Goal: Task Accomplishment & Management: Manage account settings

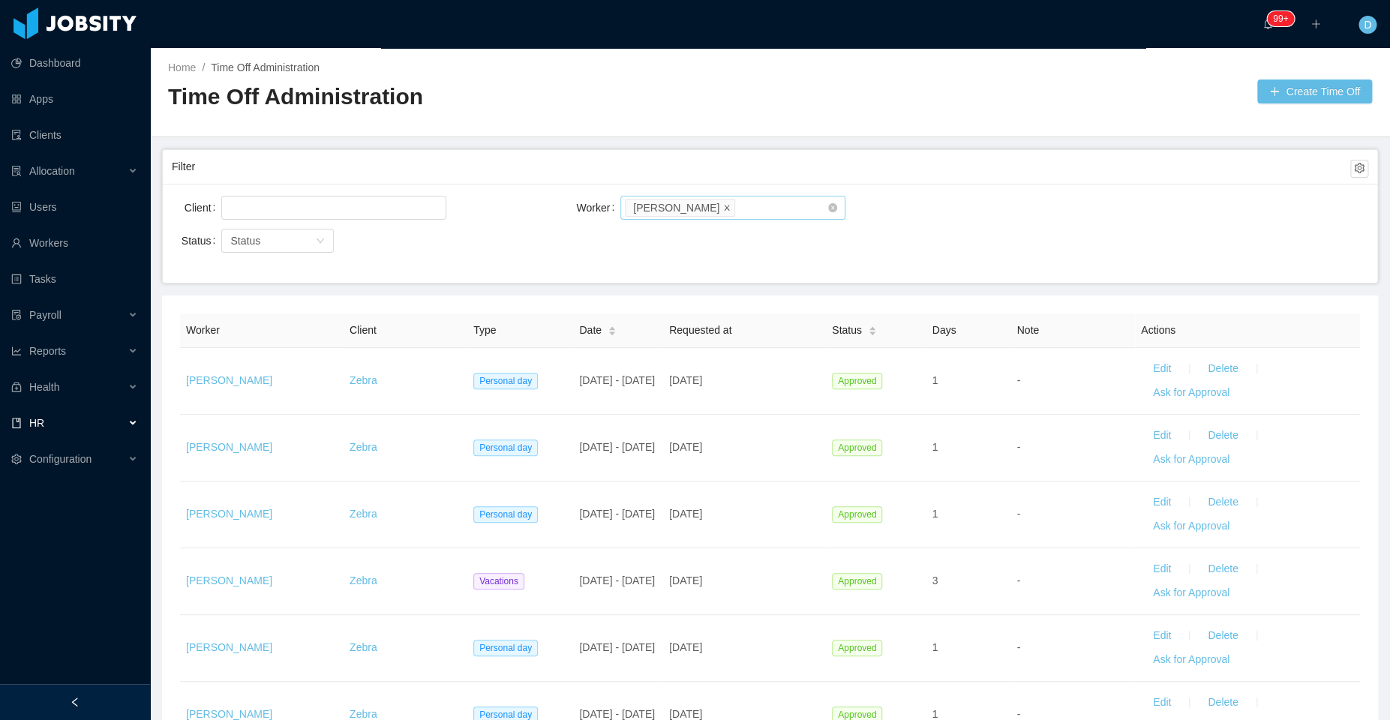
click at [725, 206] on icon "icon: close" at bounding box center [727, 206] width 5 height 5
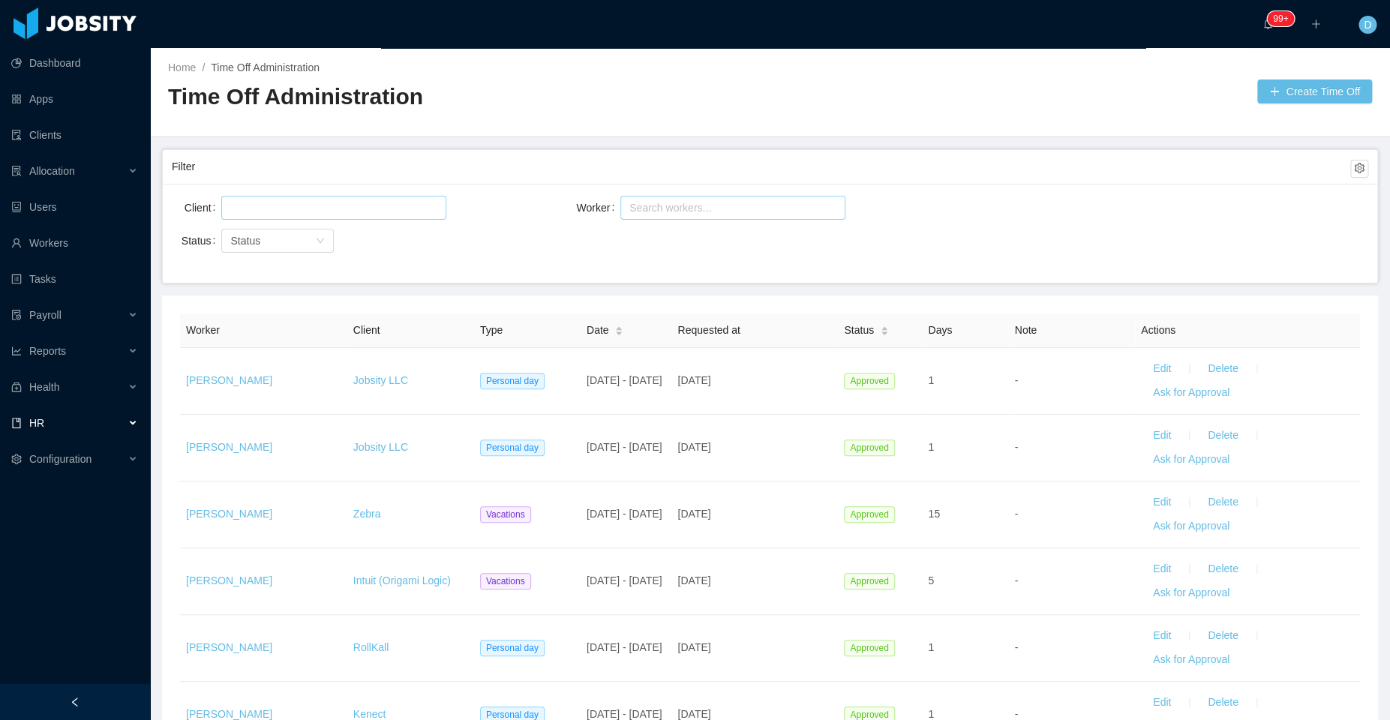
click at [341, 210] on div at bounding box center [332, 208] width 212 height 23
type input "*******"
click at [273, 236] on li "Jobsity LLC" at bounding box center [333, 236] width 225 height 24
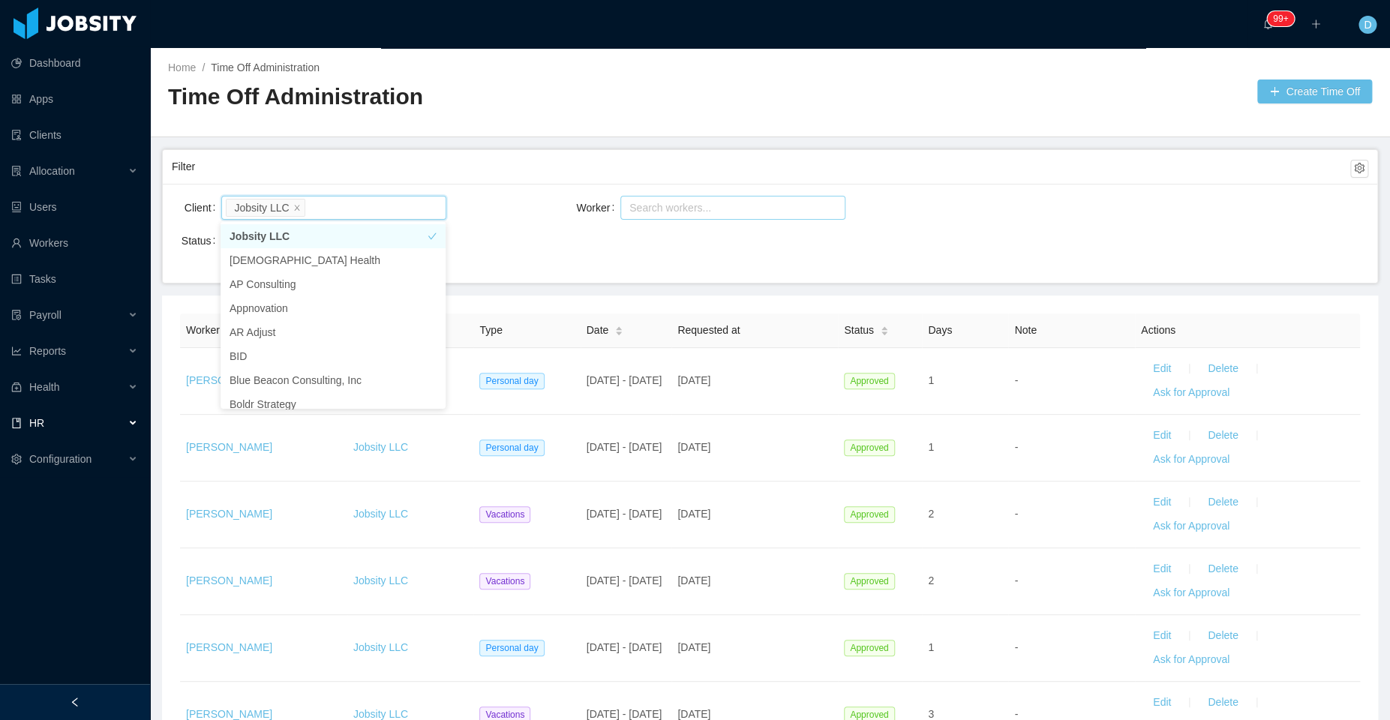
click at [510, 229] on div "Status Status" at bounding box center [371, 241] width 399 height 30
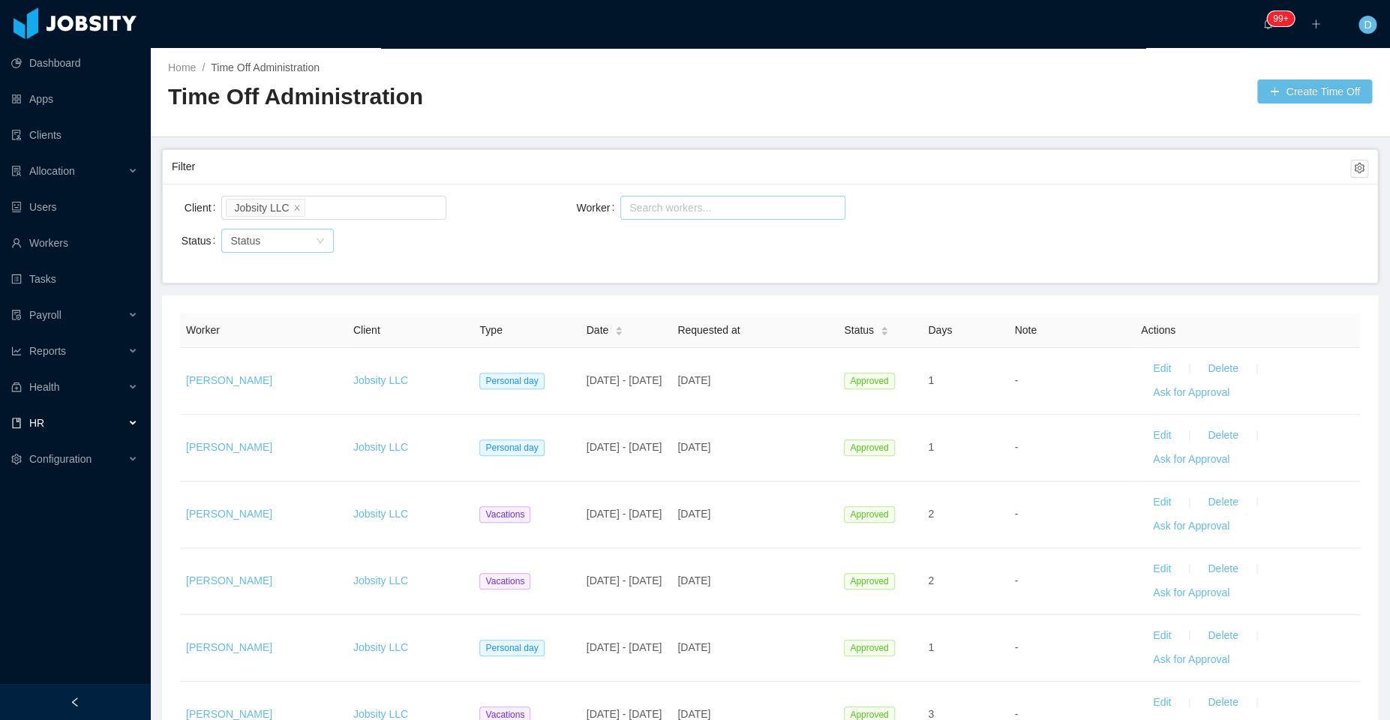
click at [295, 245] on div "Status" at bounding box center [269, 240] width 78 height 15
click at [302, 317] on li "Pending Approval" at bounding box center [277, 317] width 113 height 24
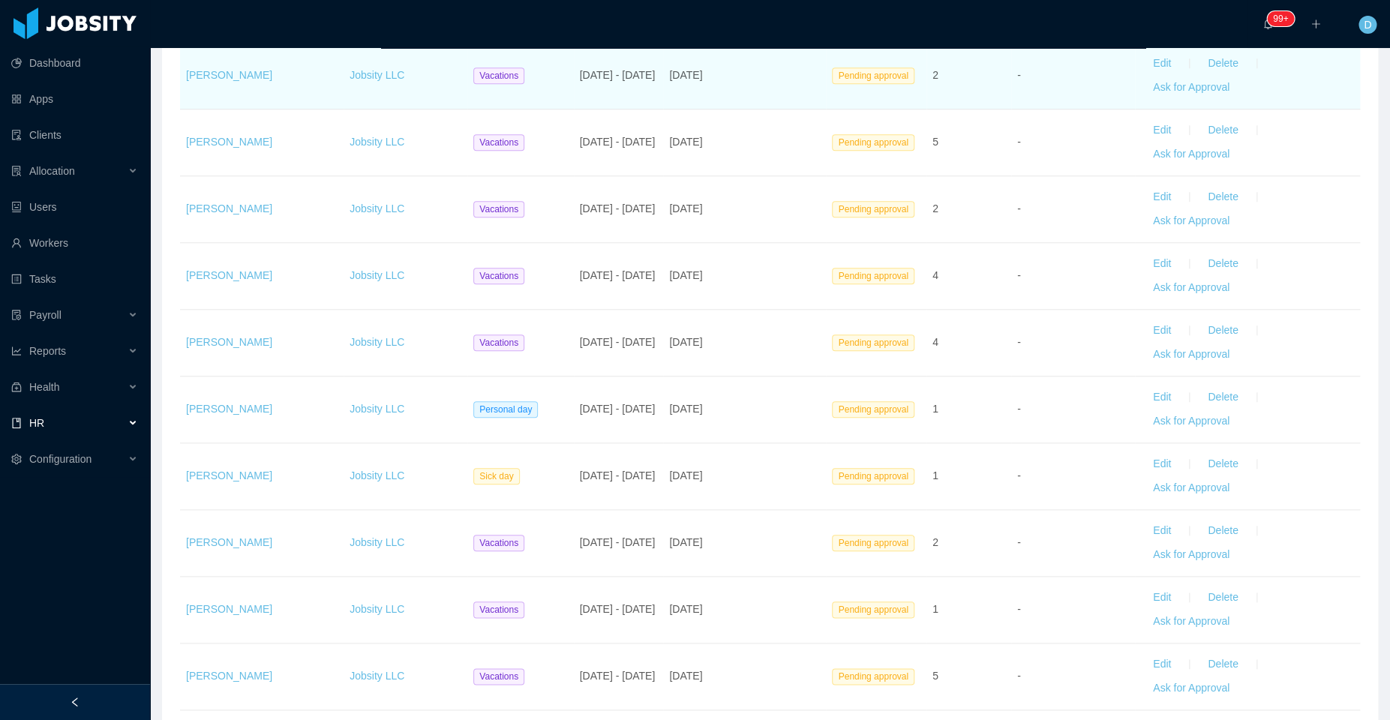
scroll to position [440, 0]
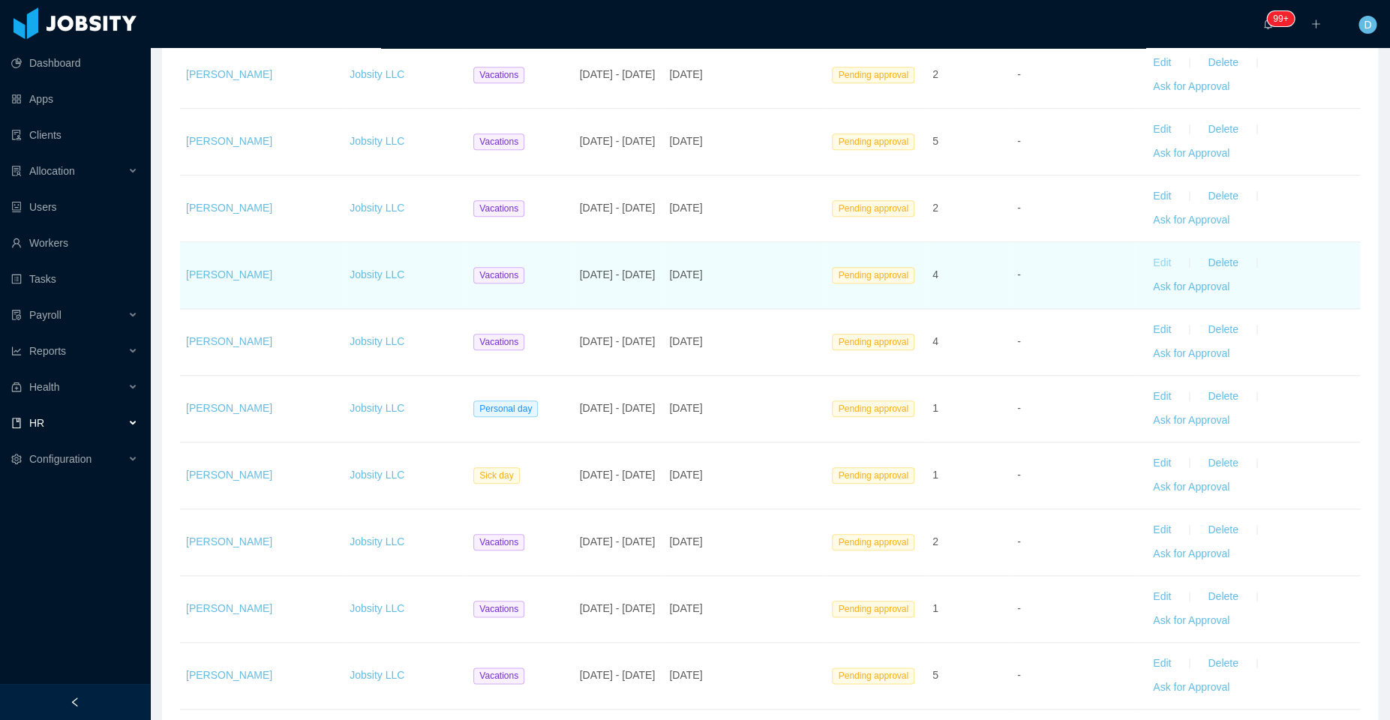
click at [1142, 263] on button "Edit" at bounding box center [1162, 263] width 42 height 24
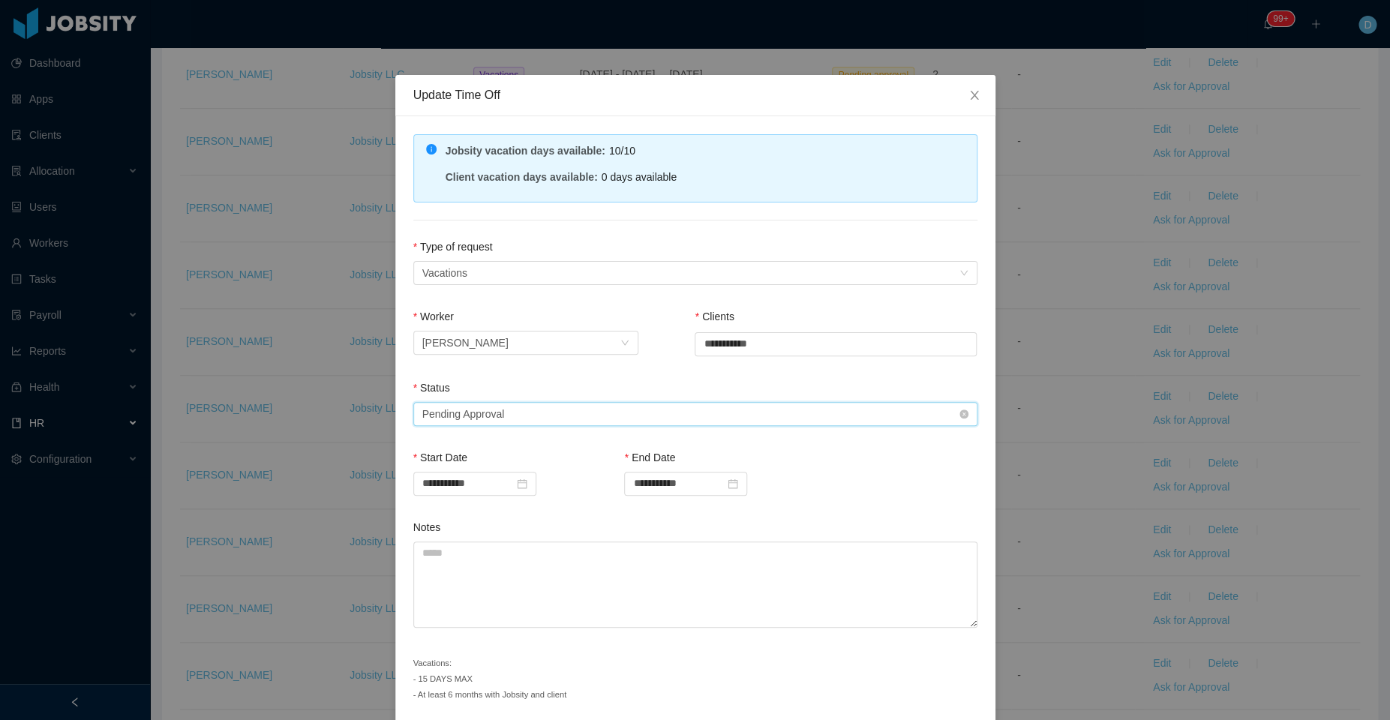
click at [554, 413] on div "Select status Pending Approval" at bounding box center [690, 414] width 536 height 23
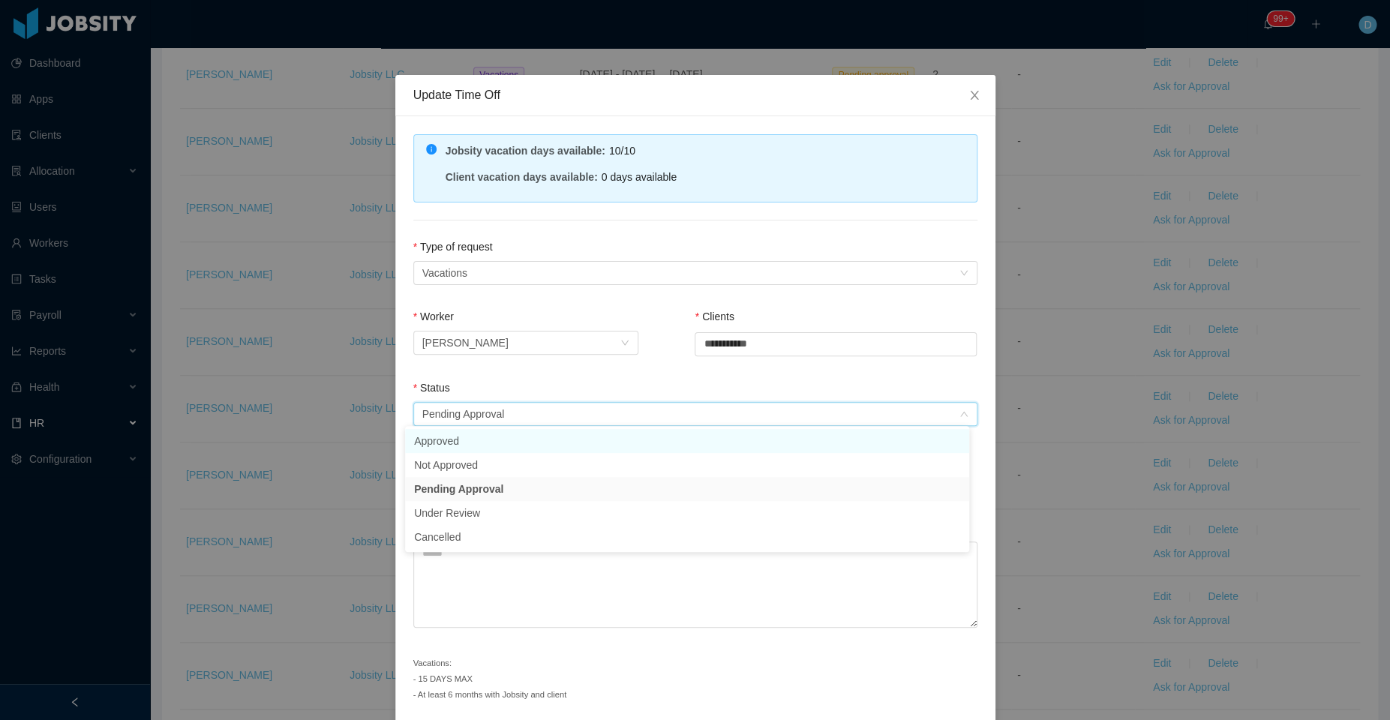
click at [531, 449] on li "Approved" at bounding box center [687, 441] width 564 height 24
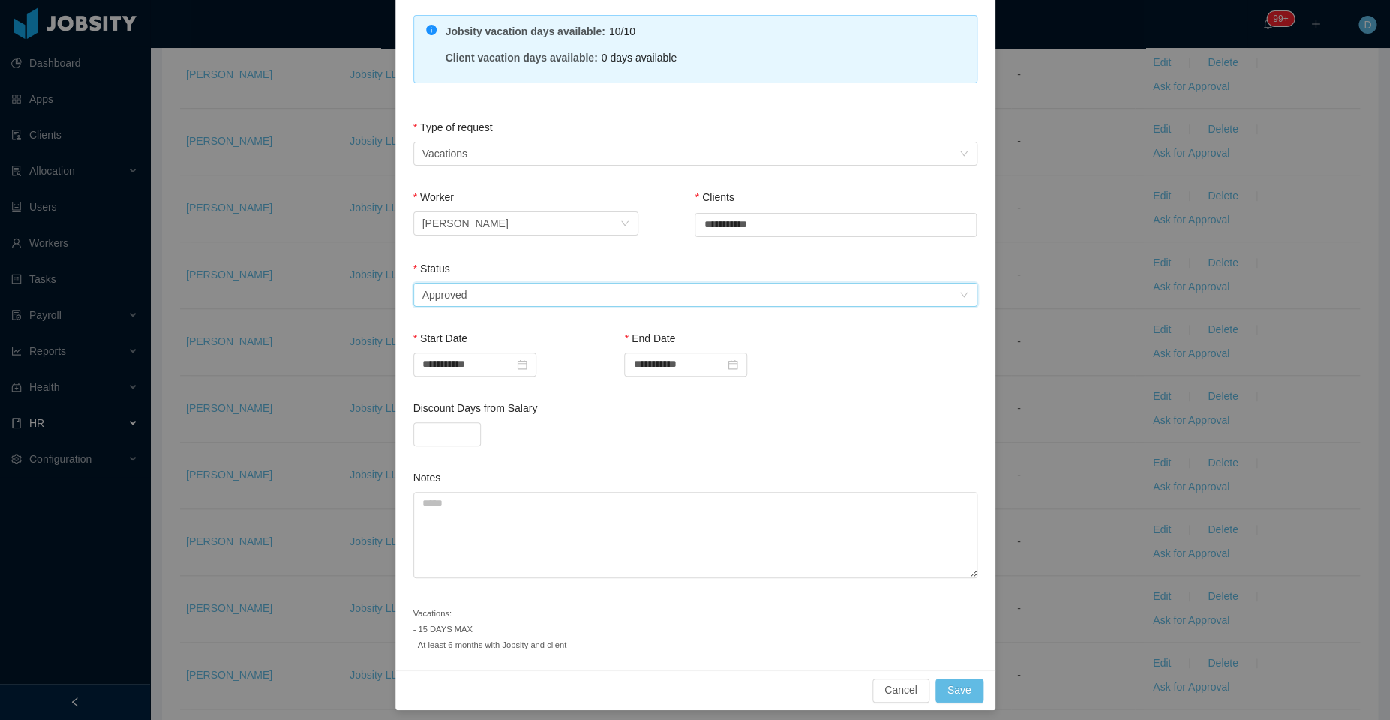
scroll to position [125, 0]
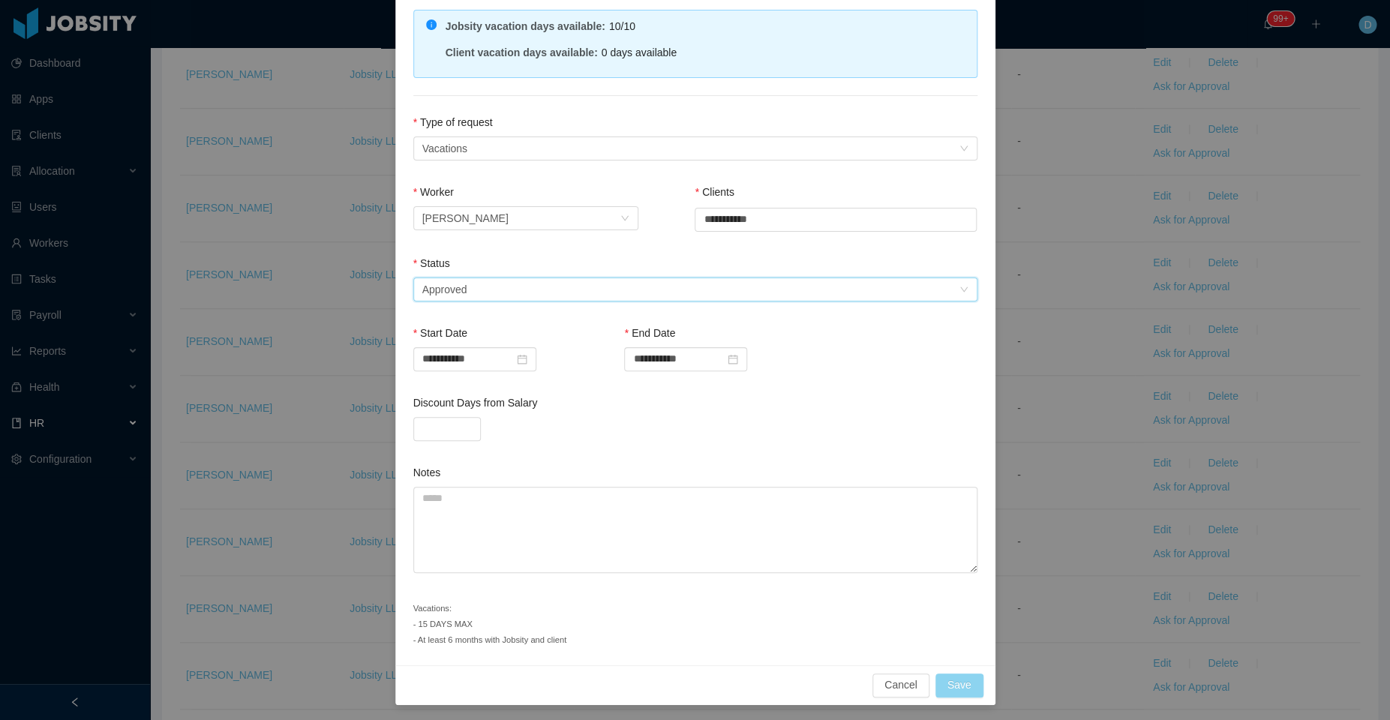
click at [952, 684] on button "Save" at bounding box center [959, 686] width 48 height 24
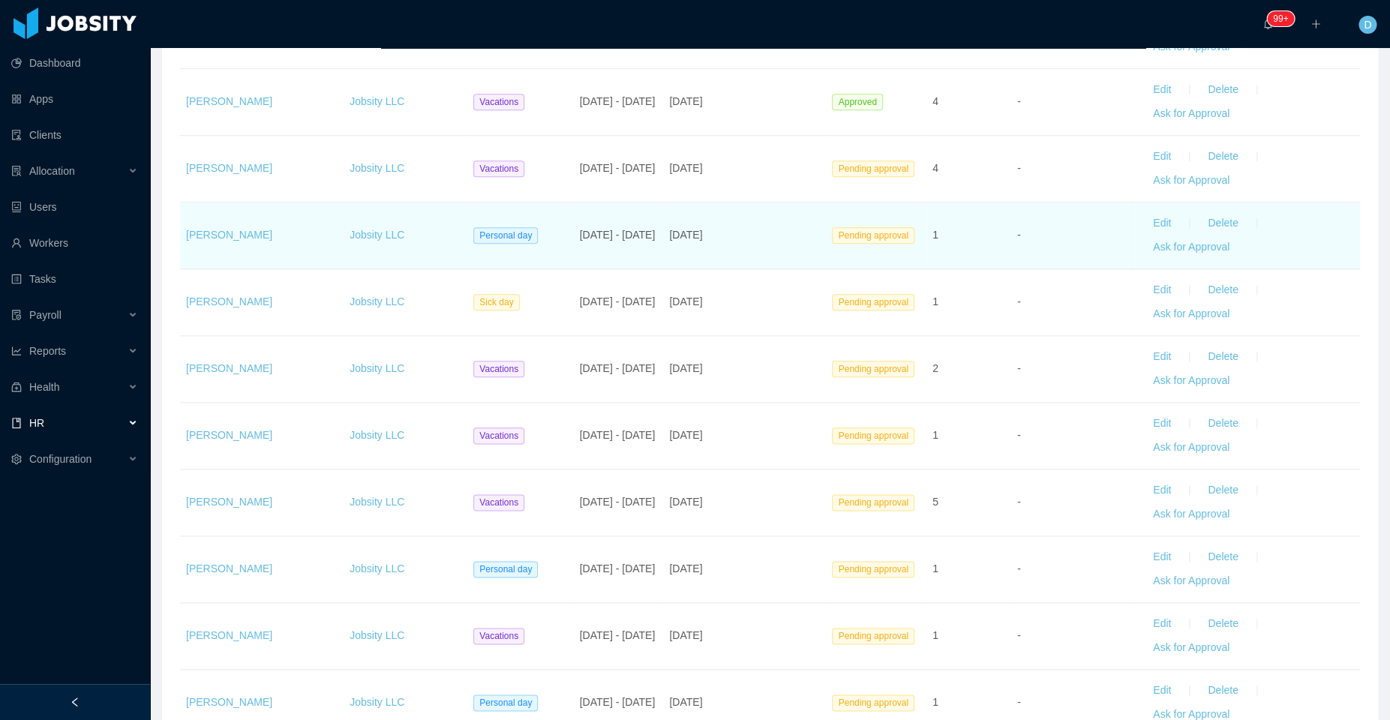
scroll to position [615, 0]
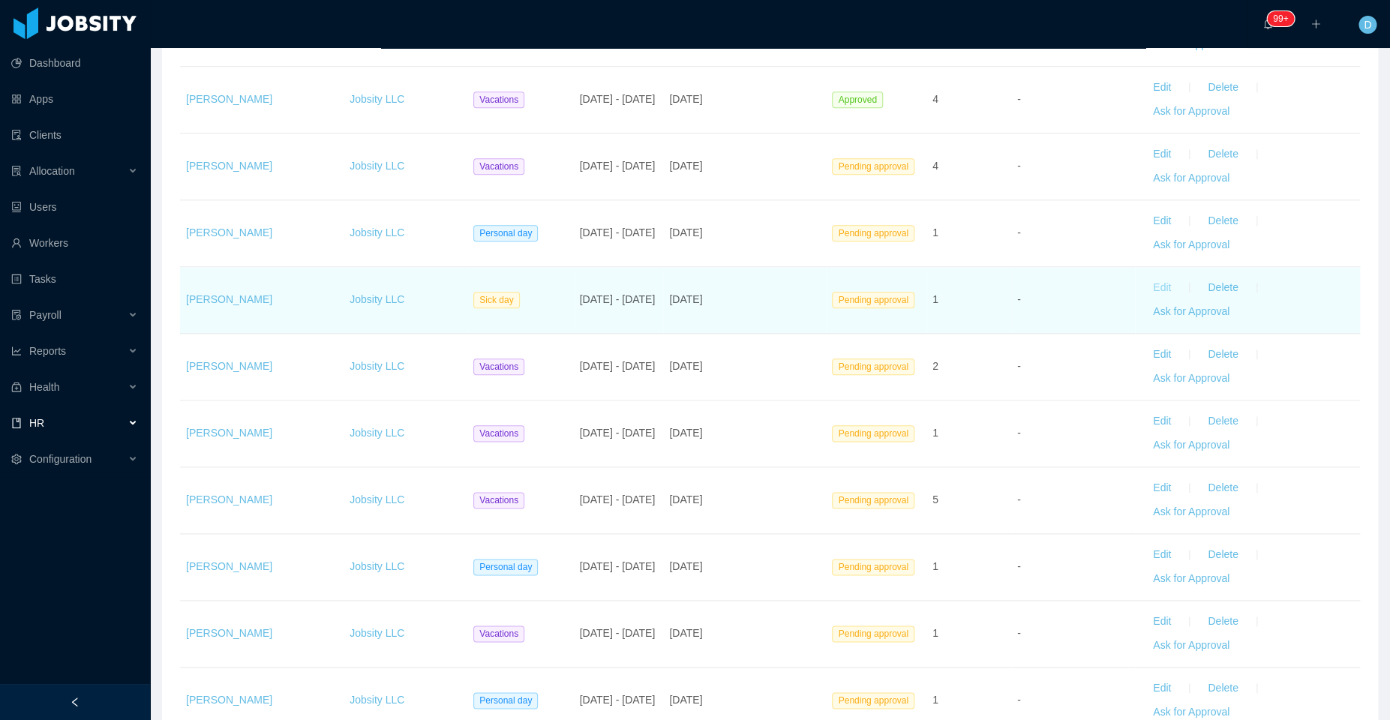
click at [1154, 277] on button "Edit" at bounding box center [1162, 288] width 42 height 24
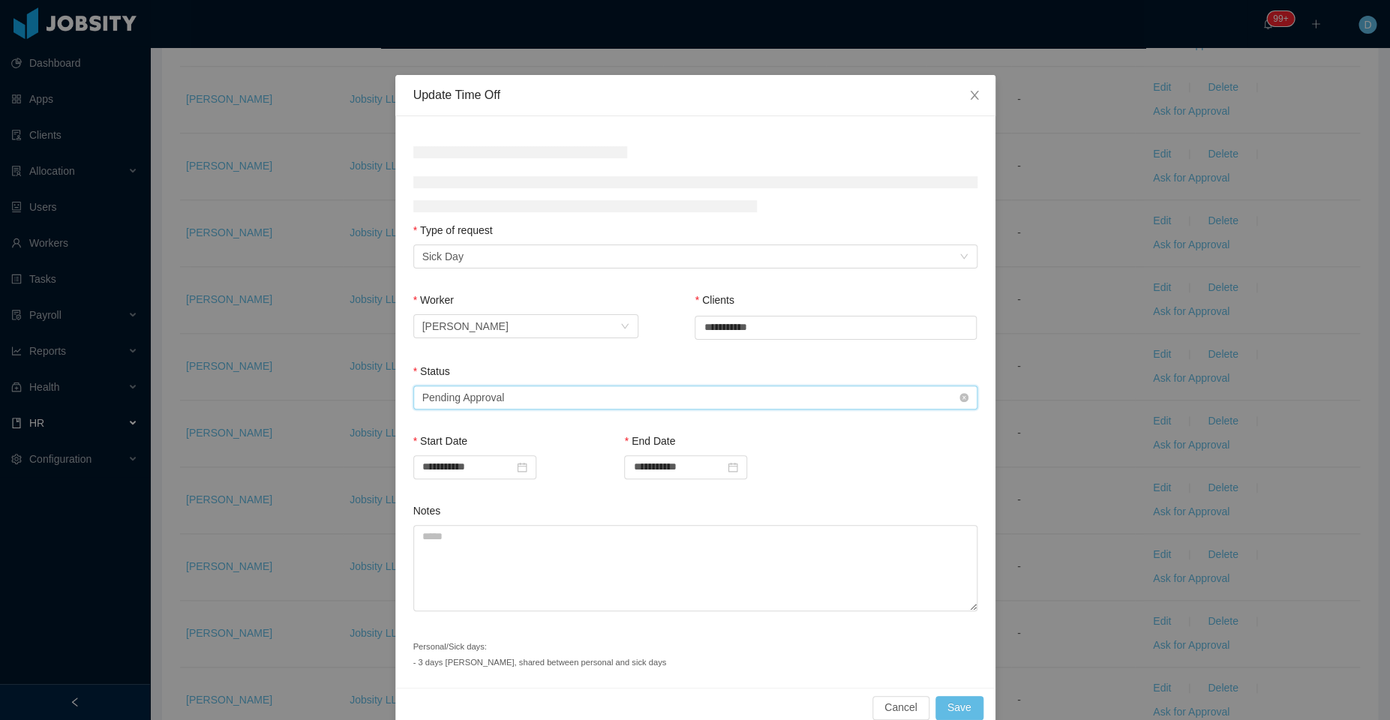
click at [710, 402] on div "Select status Pending Approval" at bounding box center [690, 397] width 536 height 23
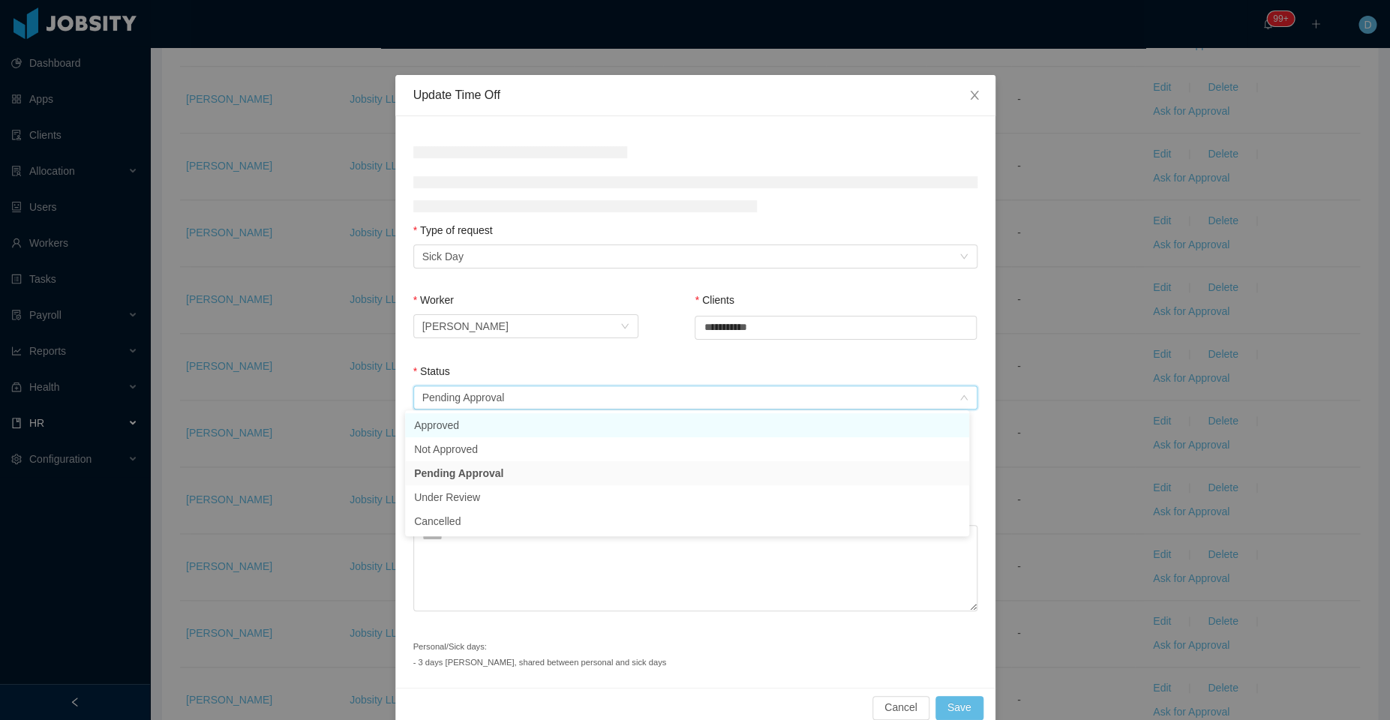
click at [635, 428] on li "Approved" at bounding box center [687, 425] width 564 height 24
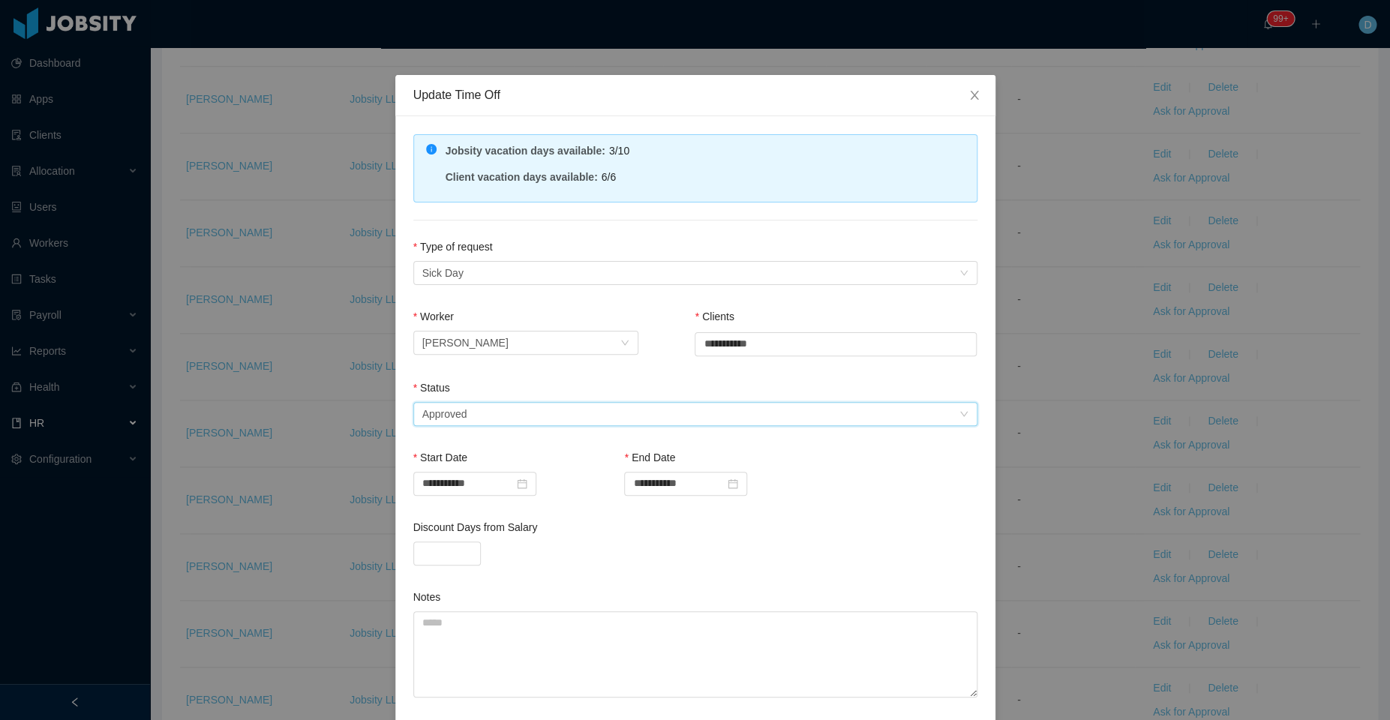
scroll to position [109, 0]
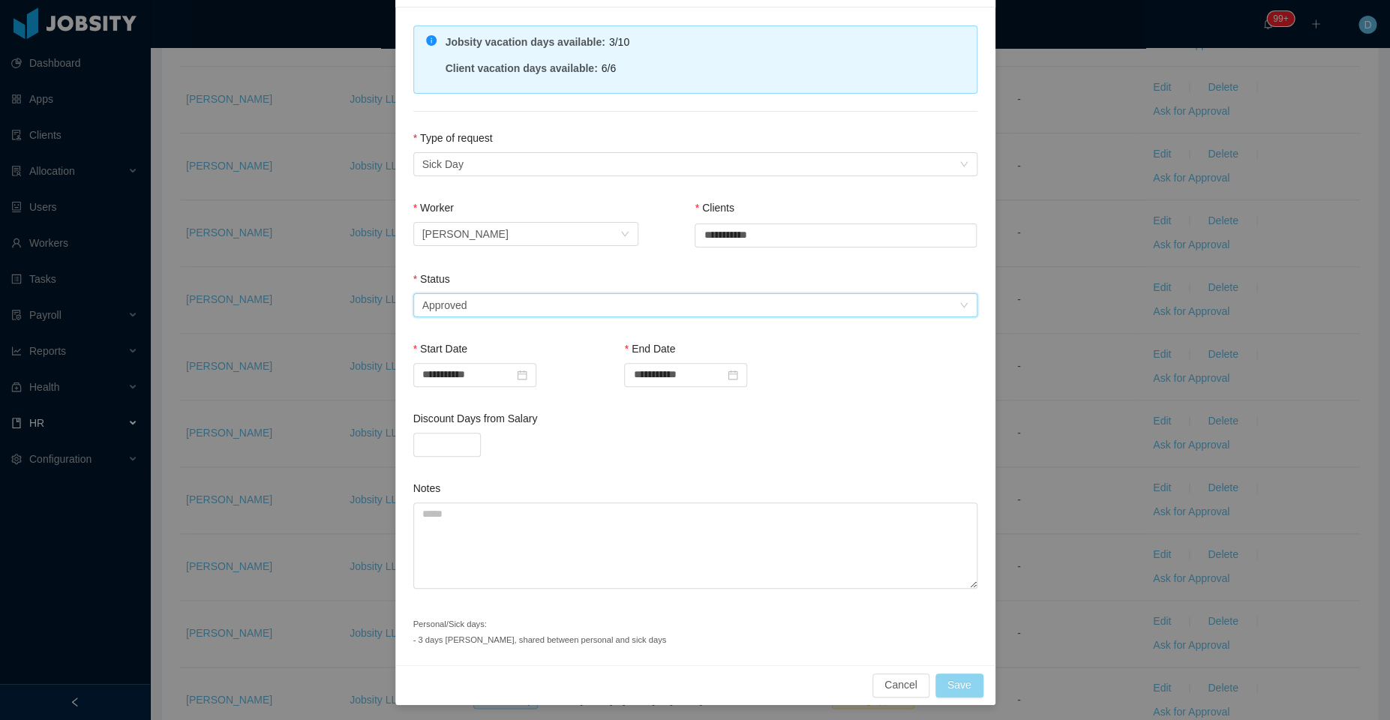
click at [950, 683] on button "Save" at bounding box center [959, 686] width 48 height 24
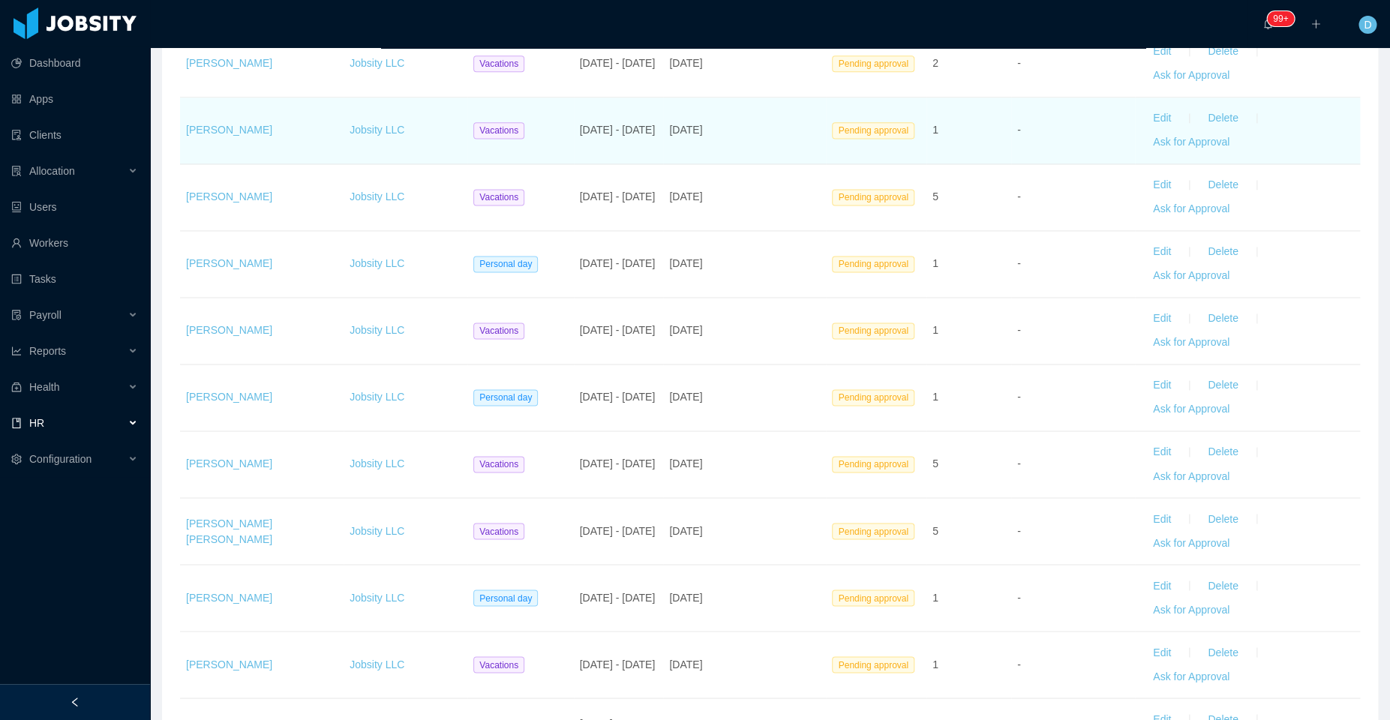
scroll to position [921, 0]
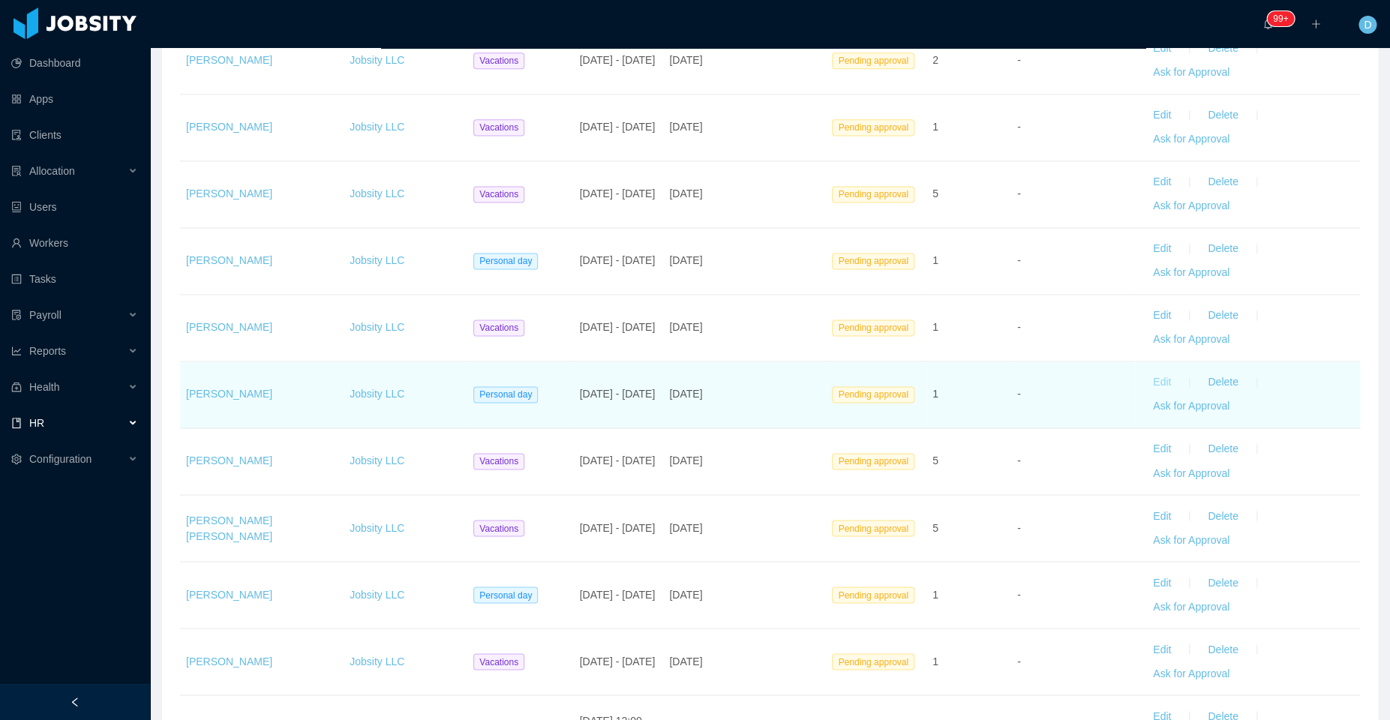
click at [1151, 371] on button "Edit" at bounding box center [1162, 383] width 42 height 24
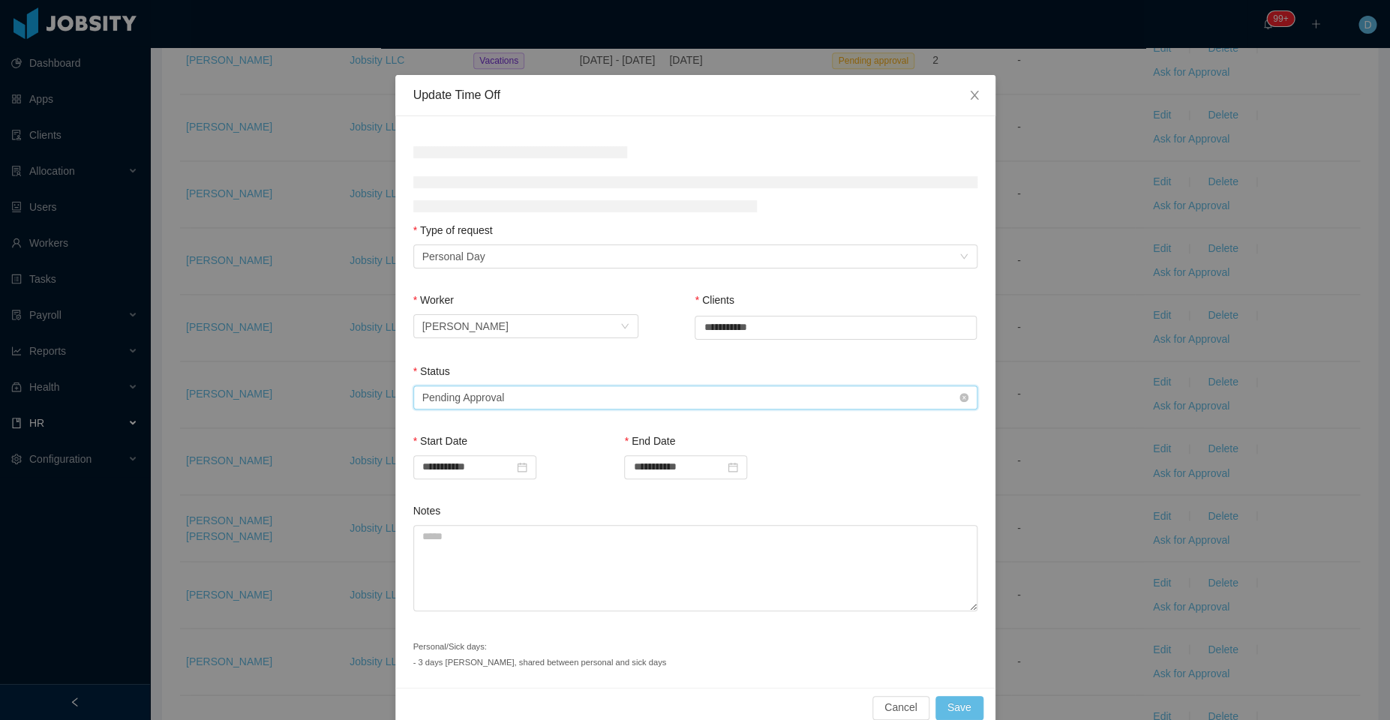
click at [635, 402] on div "Select status Pending Approval" at bounding box center [690, 397] width 536 height 23
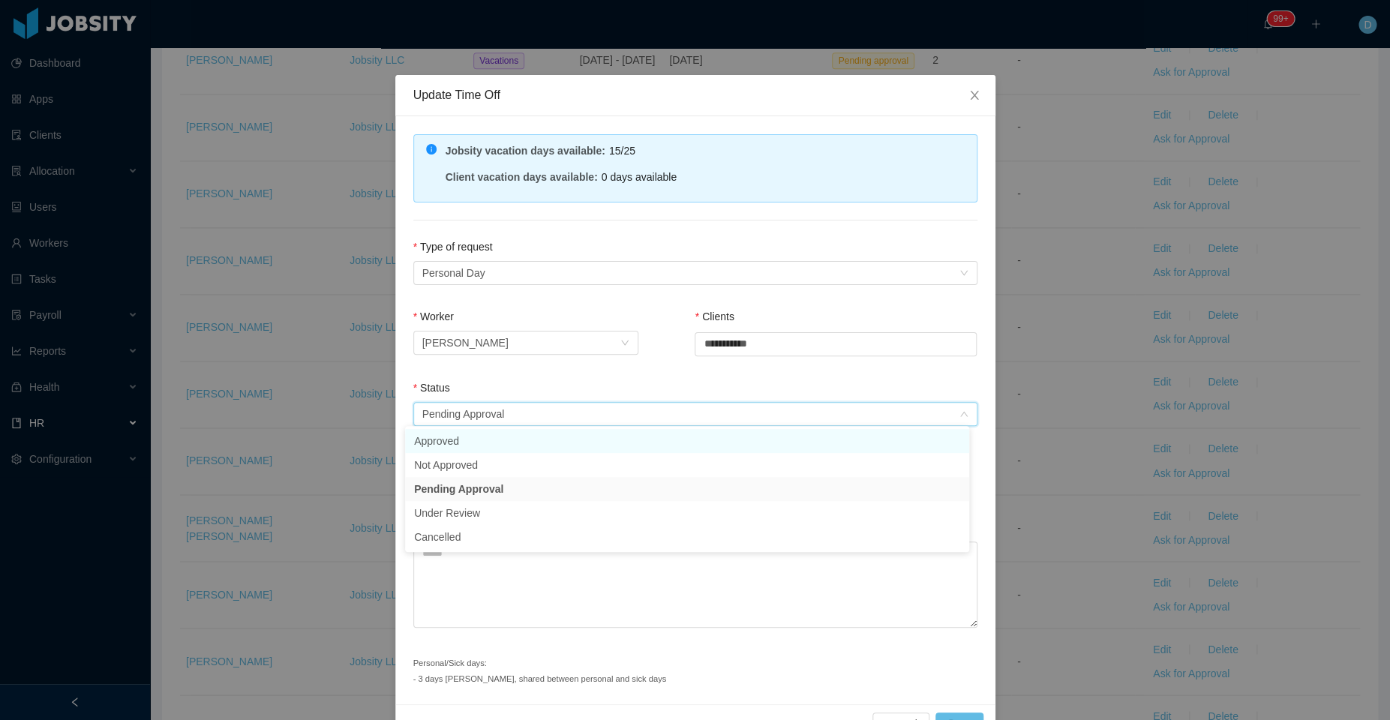
click at [546, 446] on li "Approved" at bounding box center [687, 441] width 564 height 24
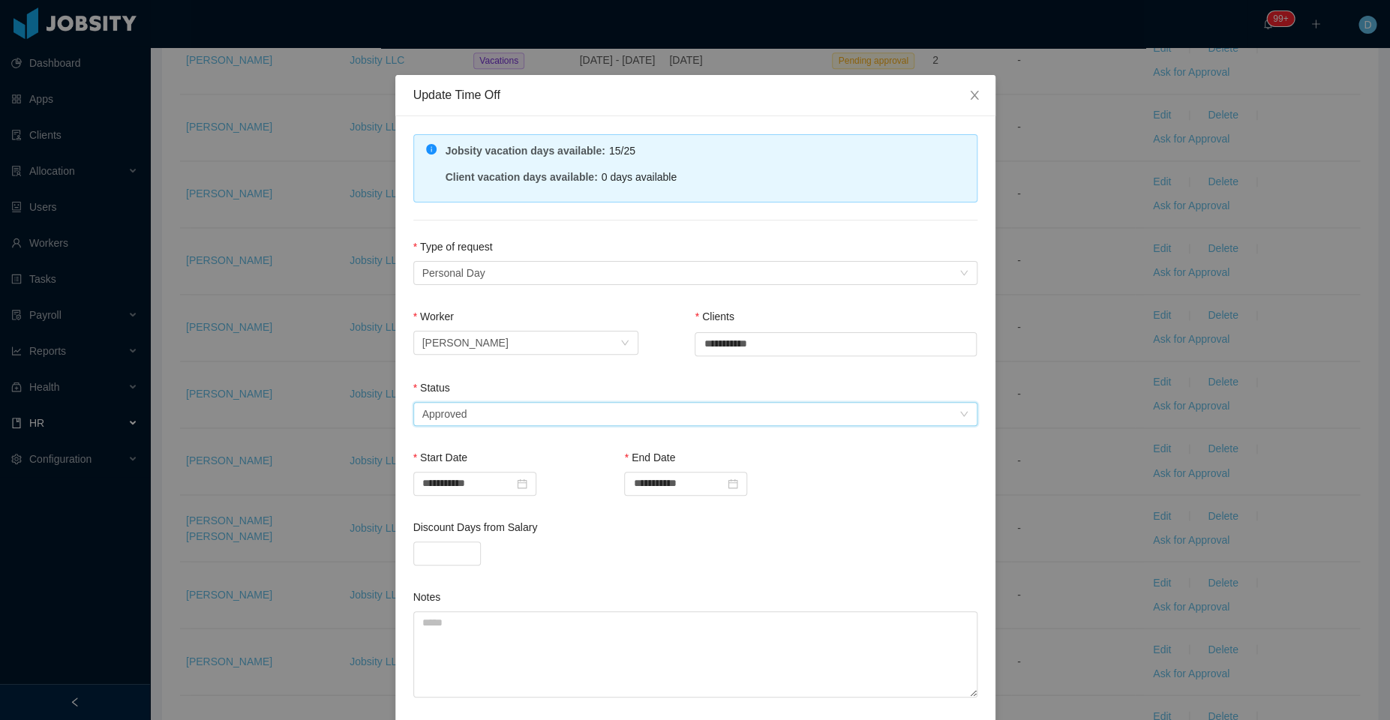
scroll to position [109, 0]
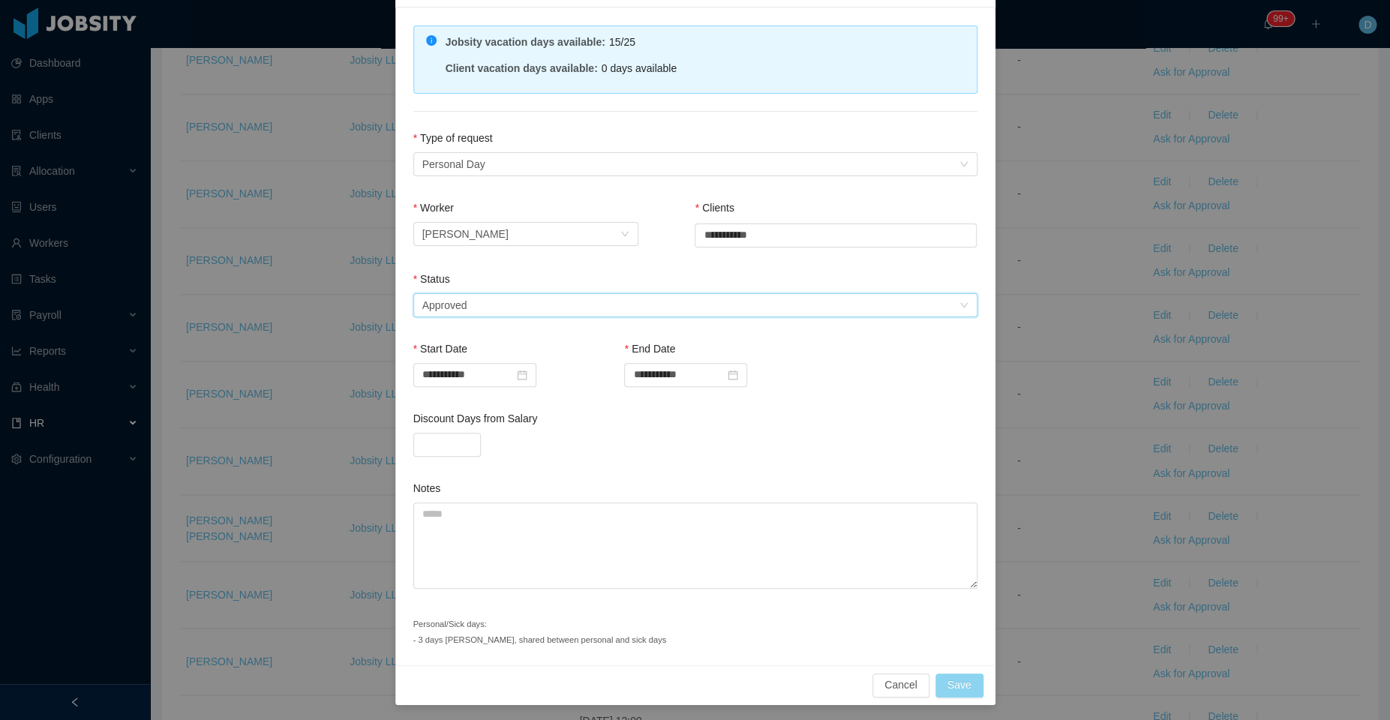
click at [954, 678] on button "Save" at bounding box center [959, 686] width 48 height 24
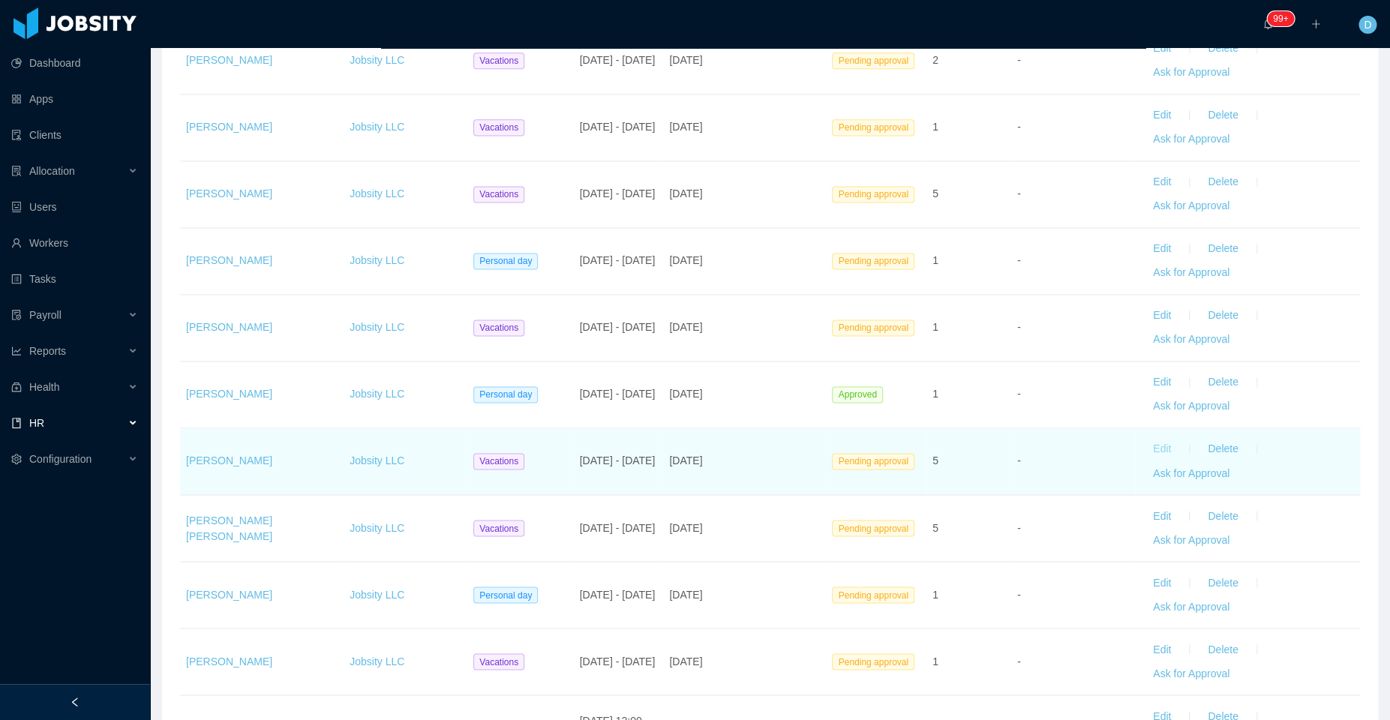
click at [1150, 443] on button "Edit" at bounding box center [1162, 449] width 42 height 24
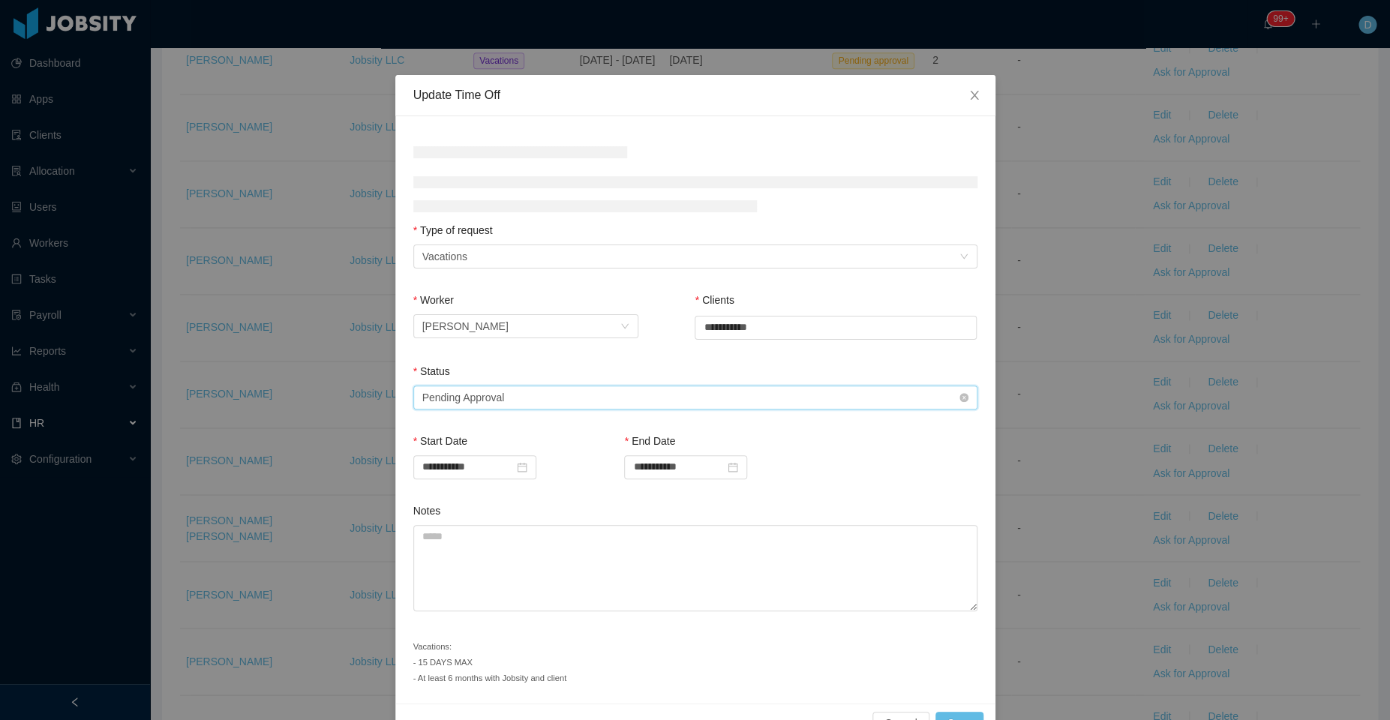
click at [725, 394] on div "Select status Pending Approval" at bounding box center [690, 397] width 536 height 23
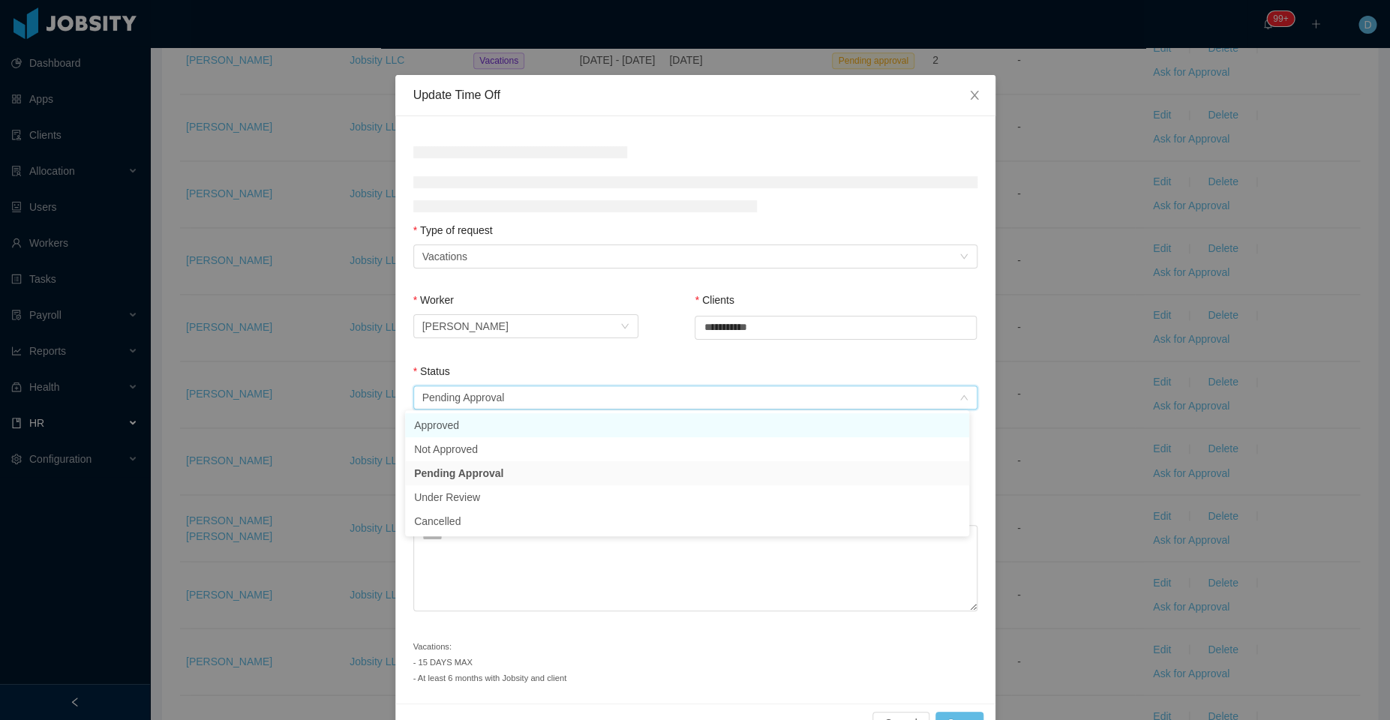
click at [642, 425] on li "Approved" at bounding box center [687, 425] width 564 height 24
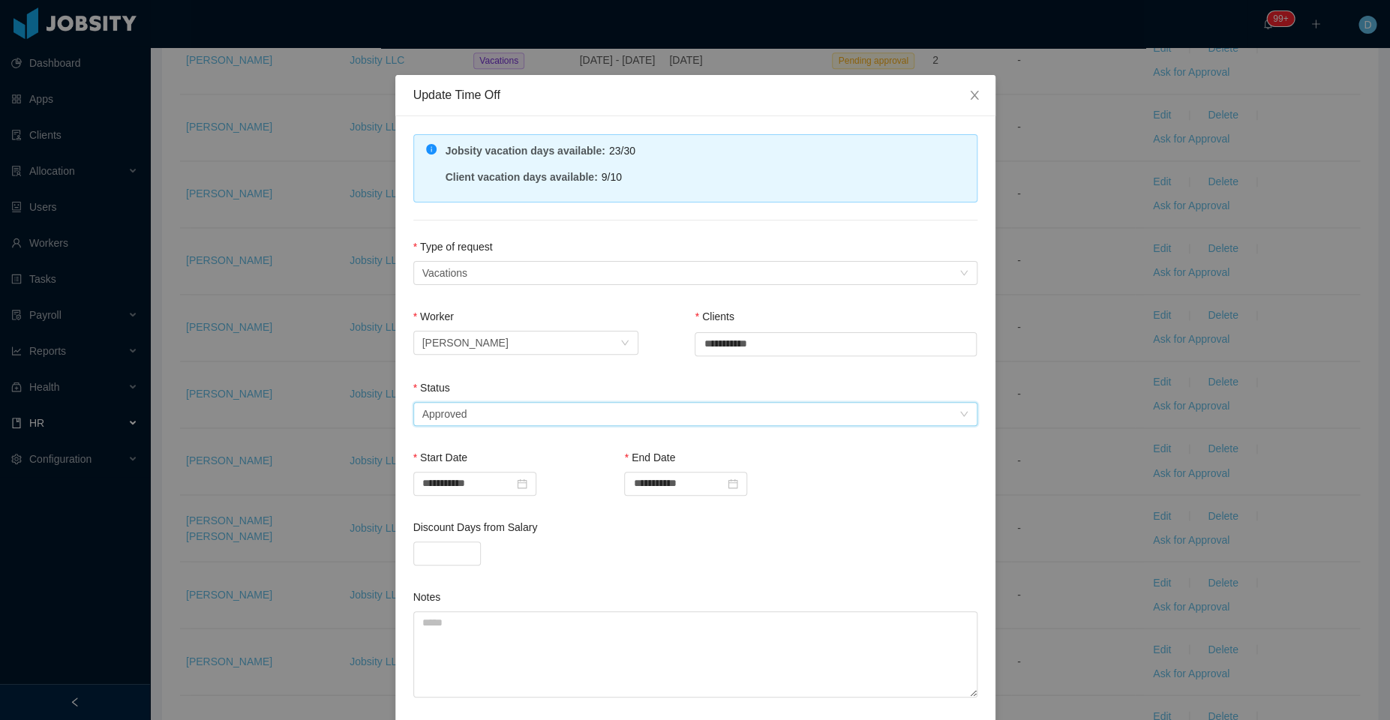
scroll to position [125, 0]
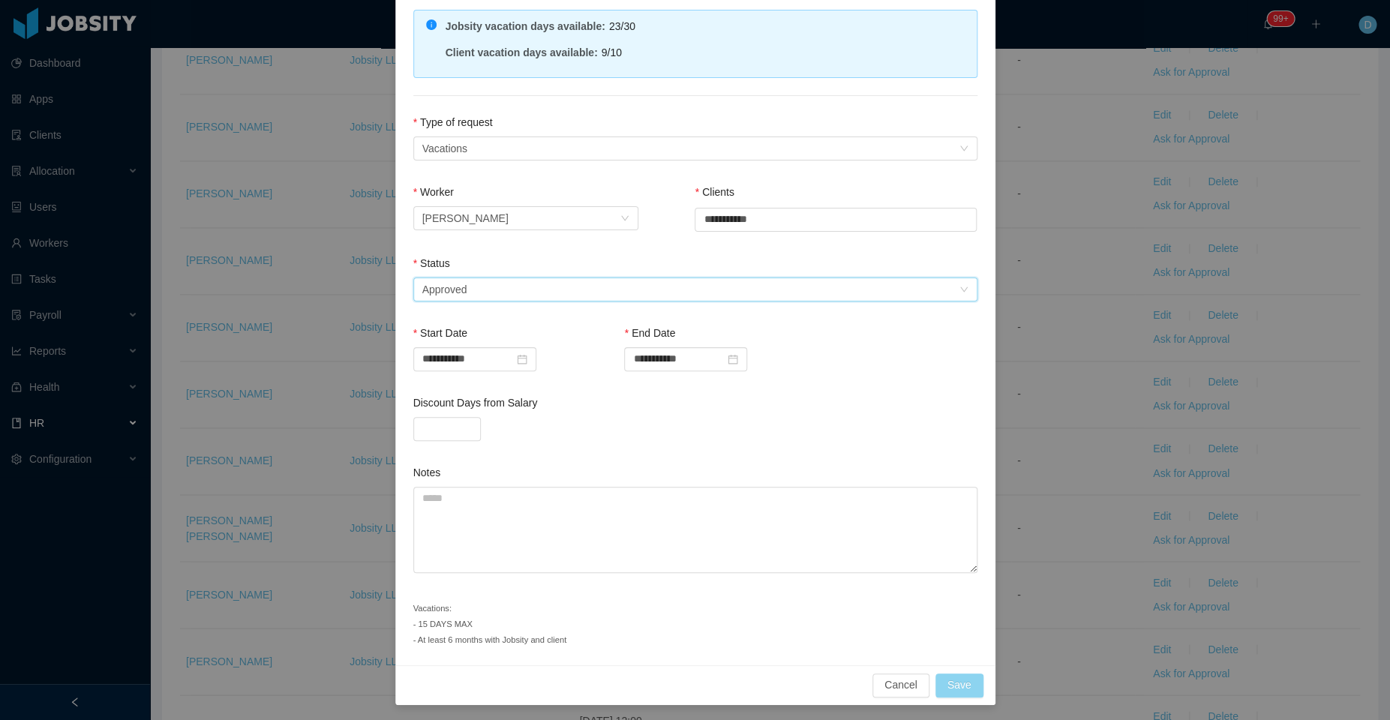
click at [947, 677] on button "Save" at bounding box center [959, 686] width 48 height 24
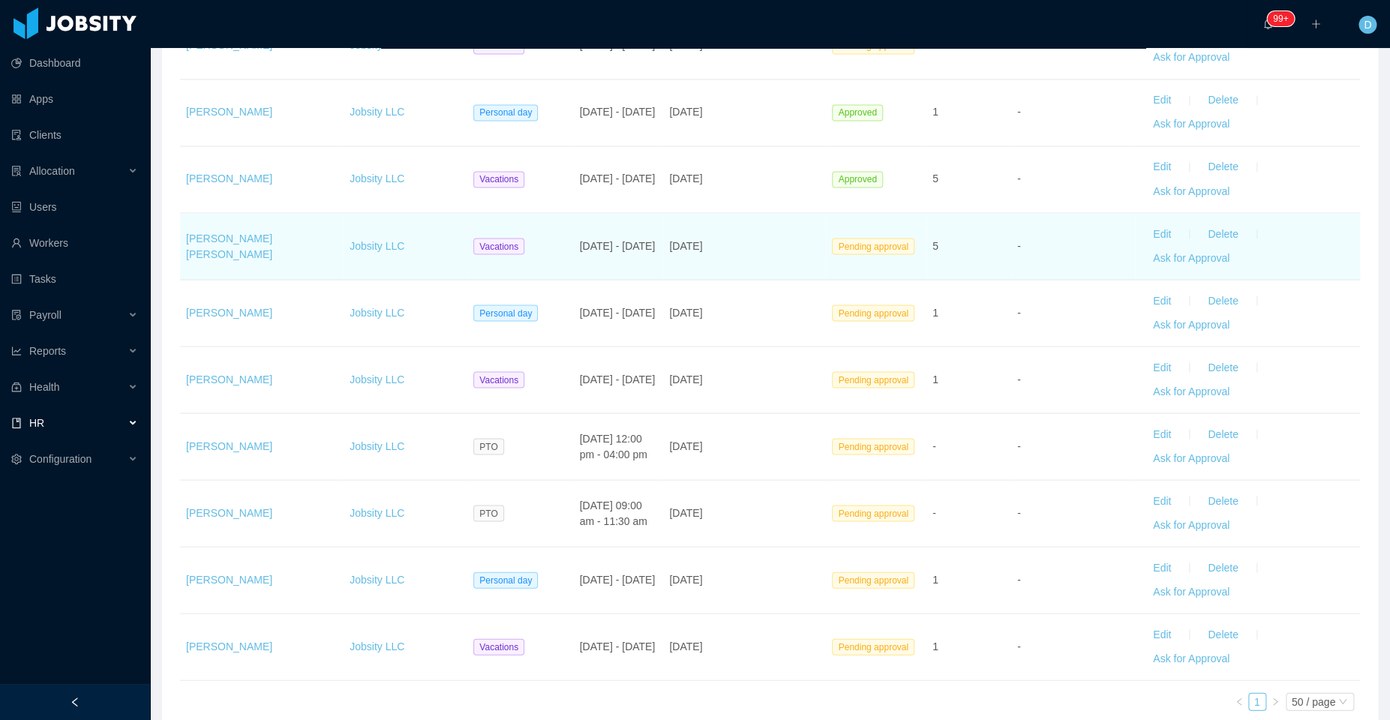
scroll to position [1211, 0]
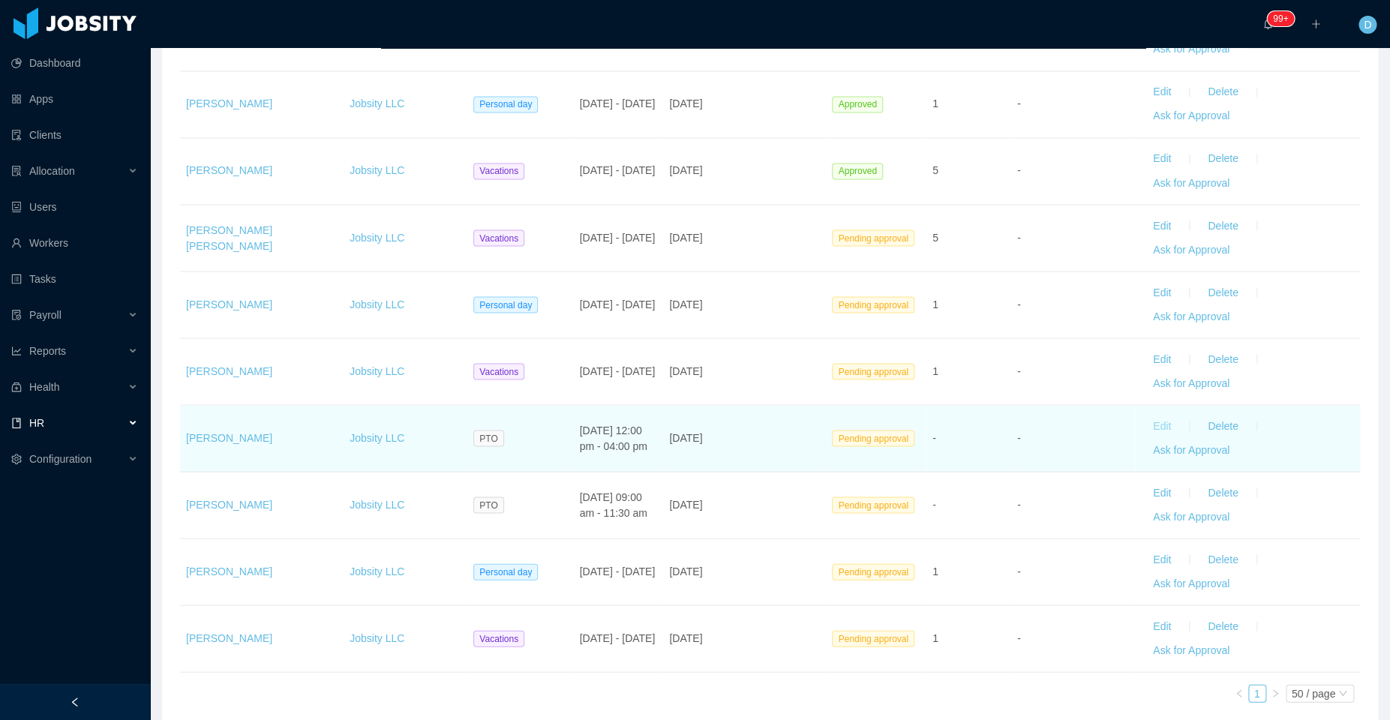
click at [1150, 419] on button "Edit" at bounding box center [1162, 426] width 42 height 24
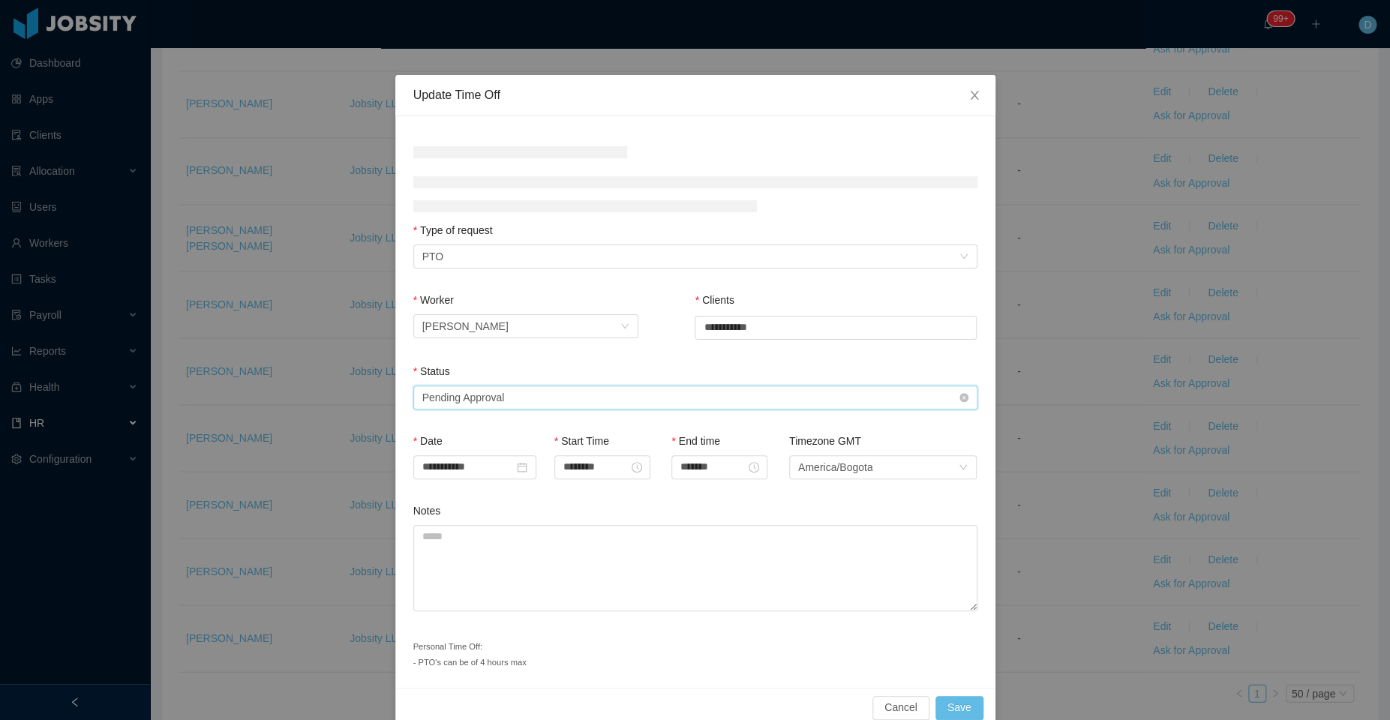
click at [701, 402] on div "Select status Pending Approval" at bounding box center [690, 397] width 536 height 23
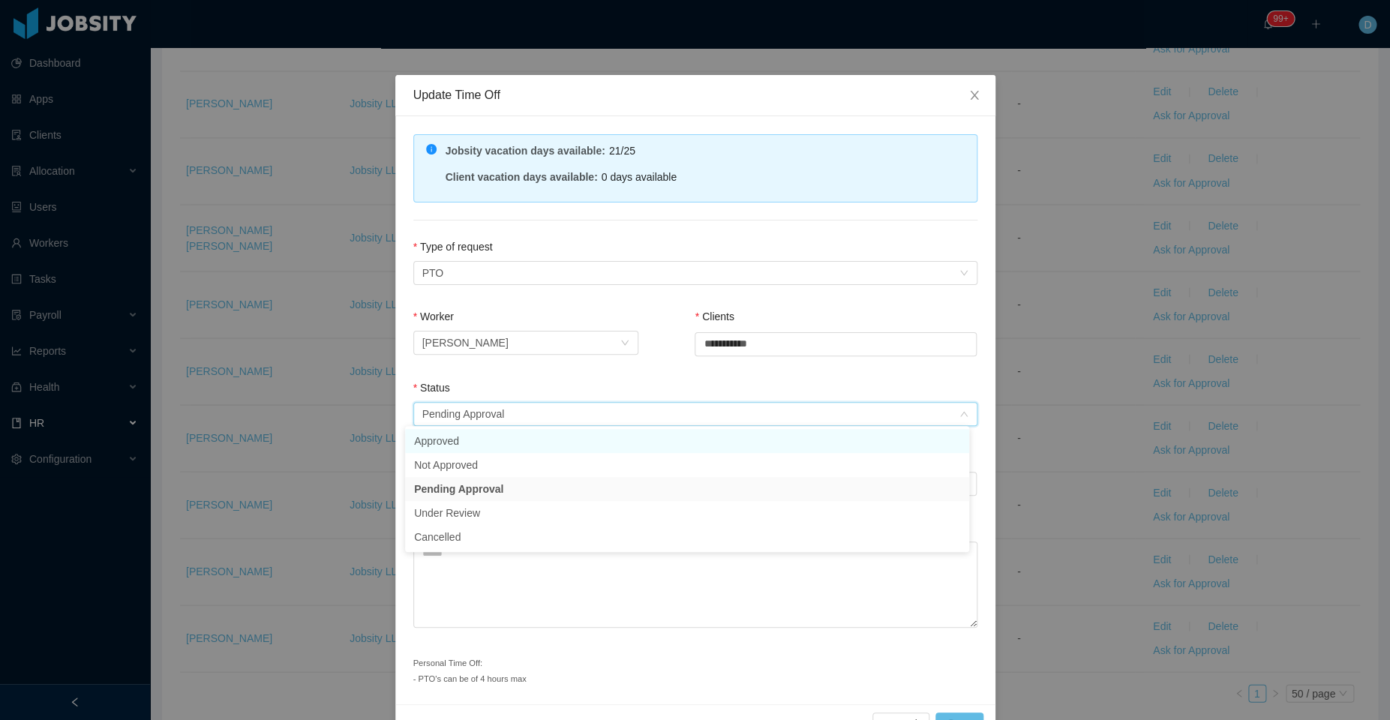
click at [591, 439] on li "Approved" at bounding box center [687, 441] width 564 height 24
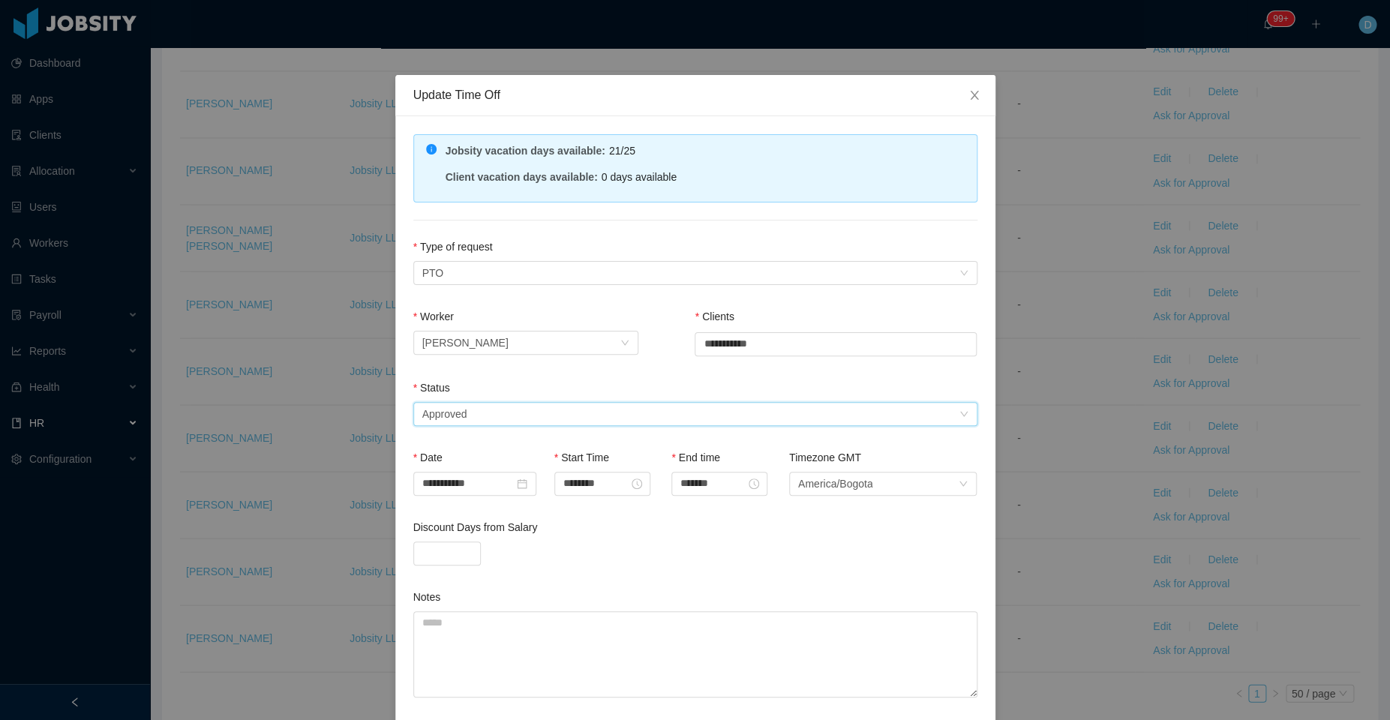
scroll to position [109, 0]
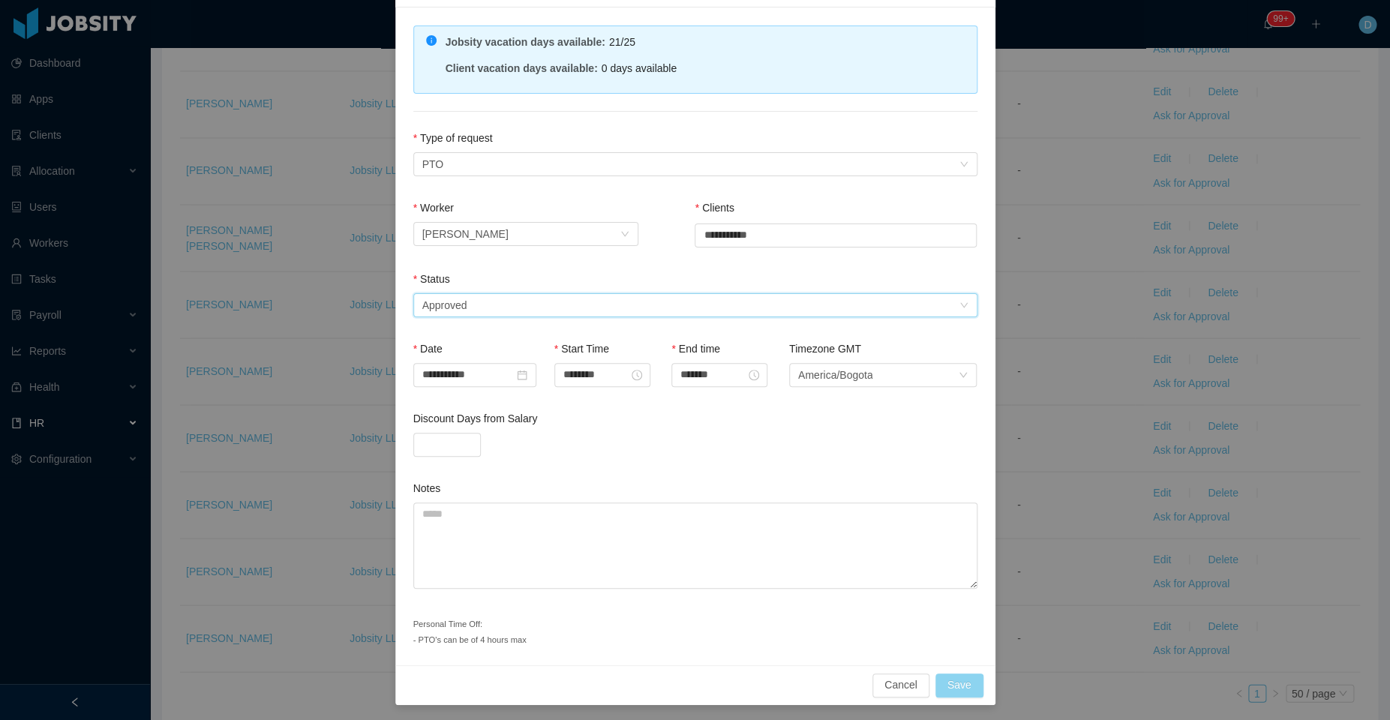
click at [948, 674] on button "Save" at bounding box center [959, 686] width 48 height 24
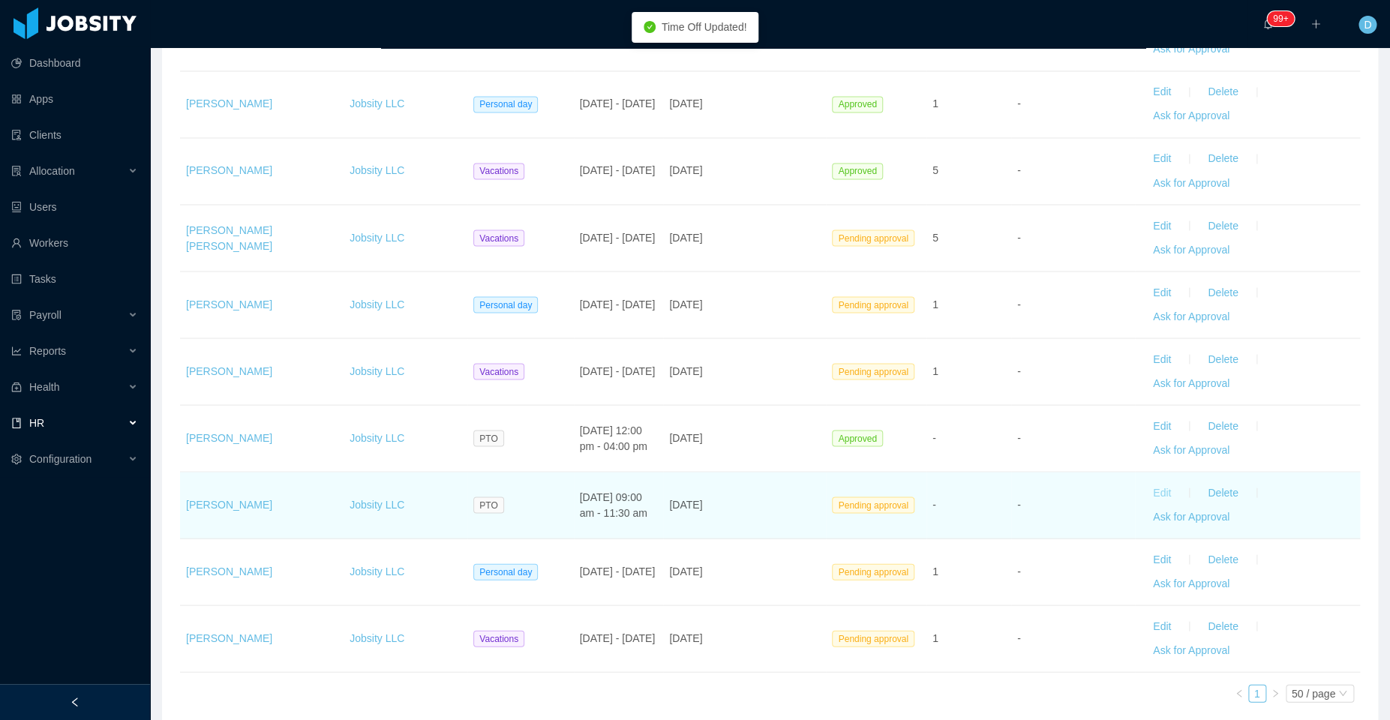
click at [1145, 483] on button "Edit" at bounding box center [1162, 493] width 42 height 24
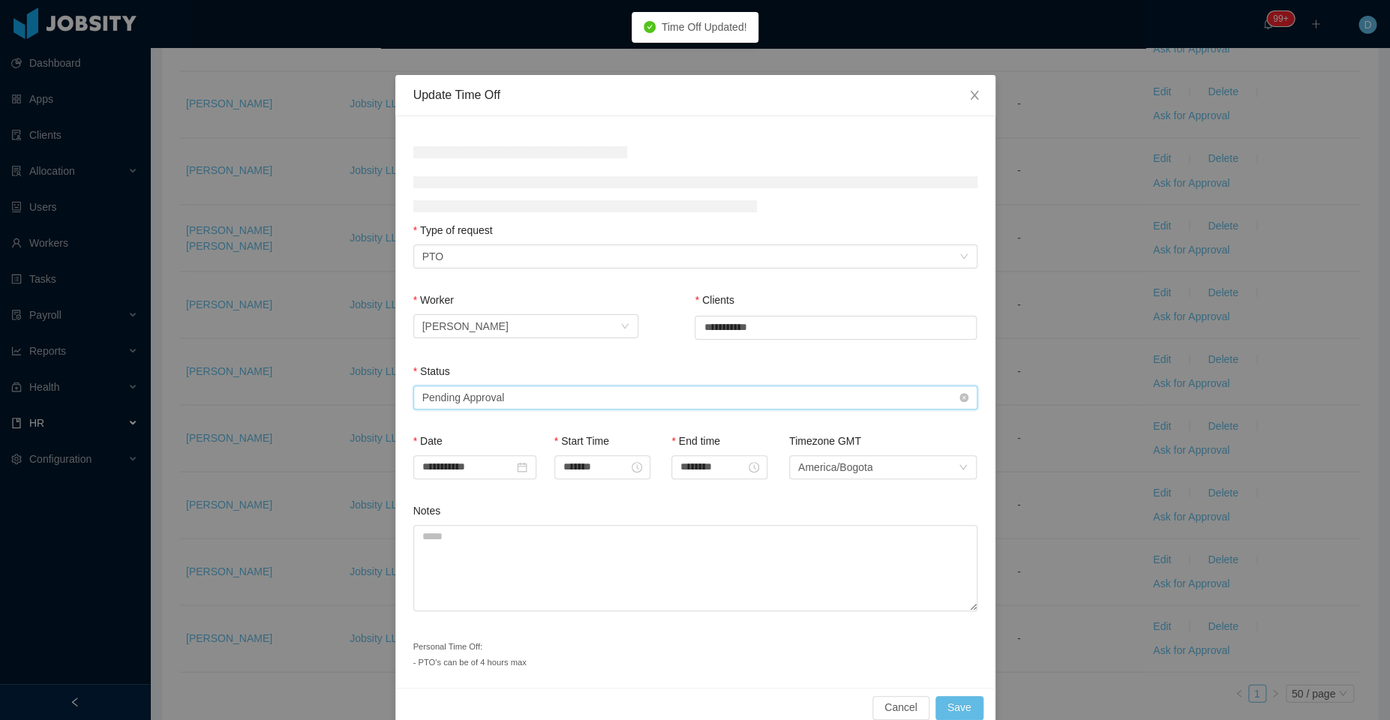
click at [662, 393] on div "Select status Pending Approval" at bounding box center [690, 397] width 536 height 23
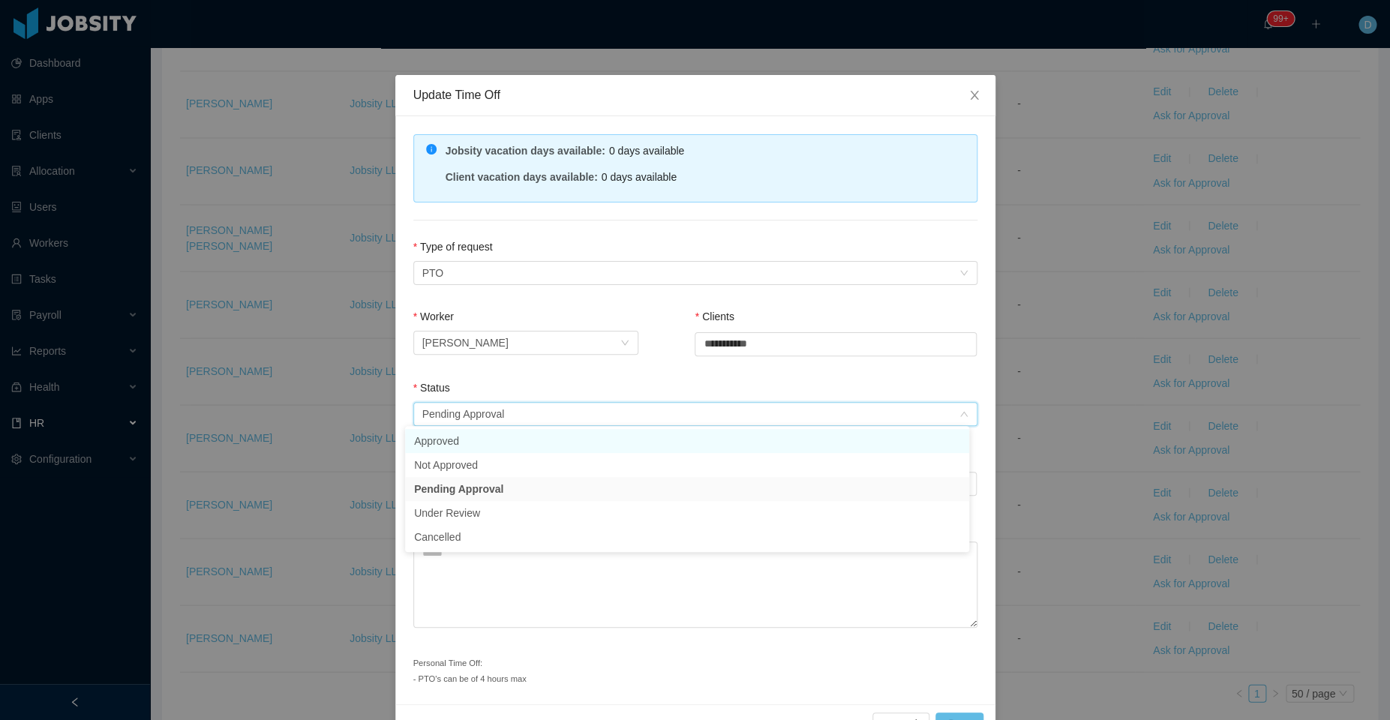
click at [564, 432] on li "Approved" at bounding box center [687, 441] width 564 height 24
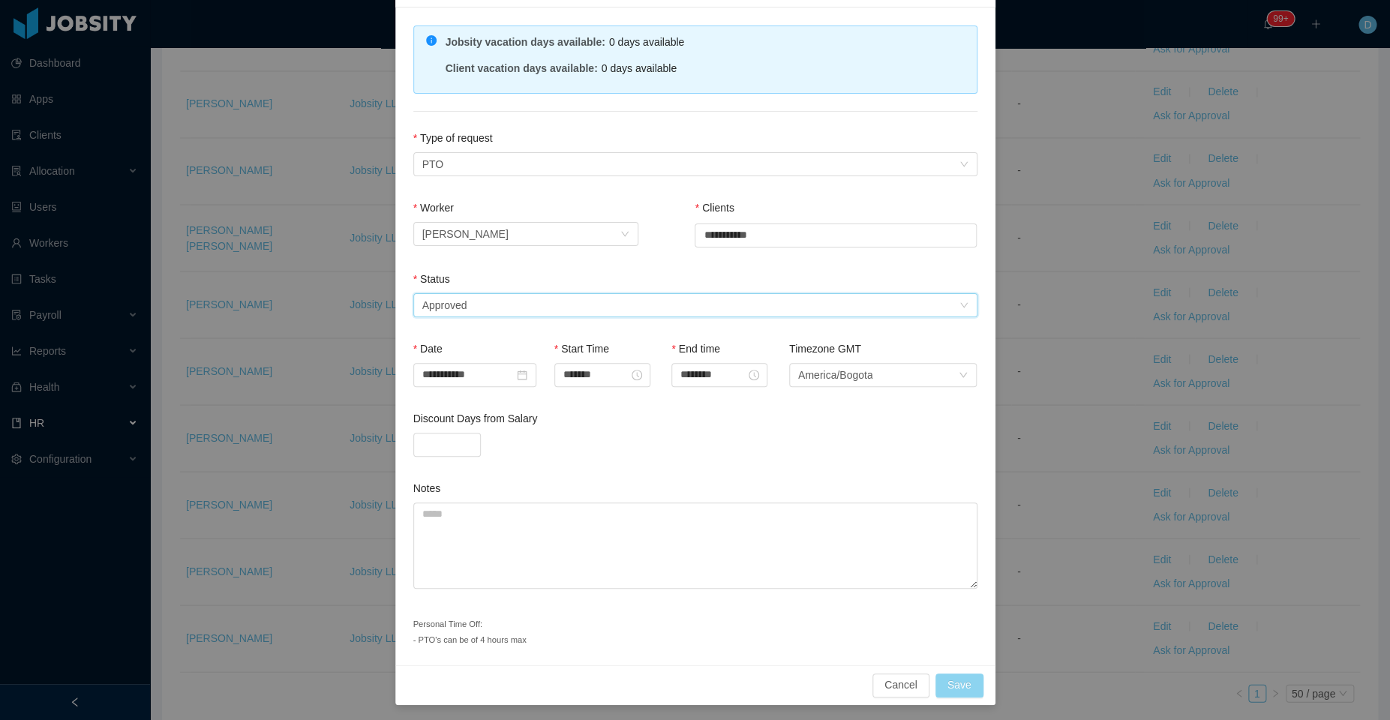
click at [956, 680] on button "Save" at bounding box center [959, 686] width 48 height 24
